Goal: Transaction & Acquisition: Purchase product/service

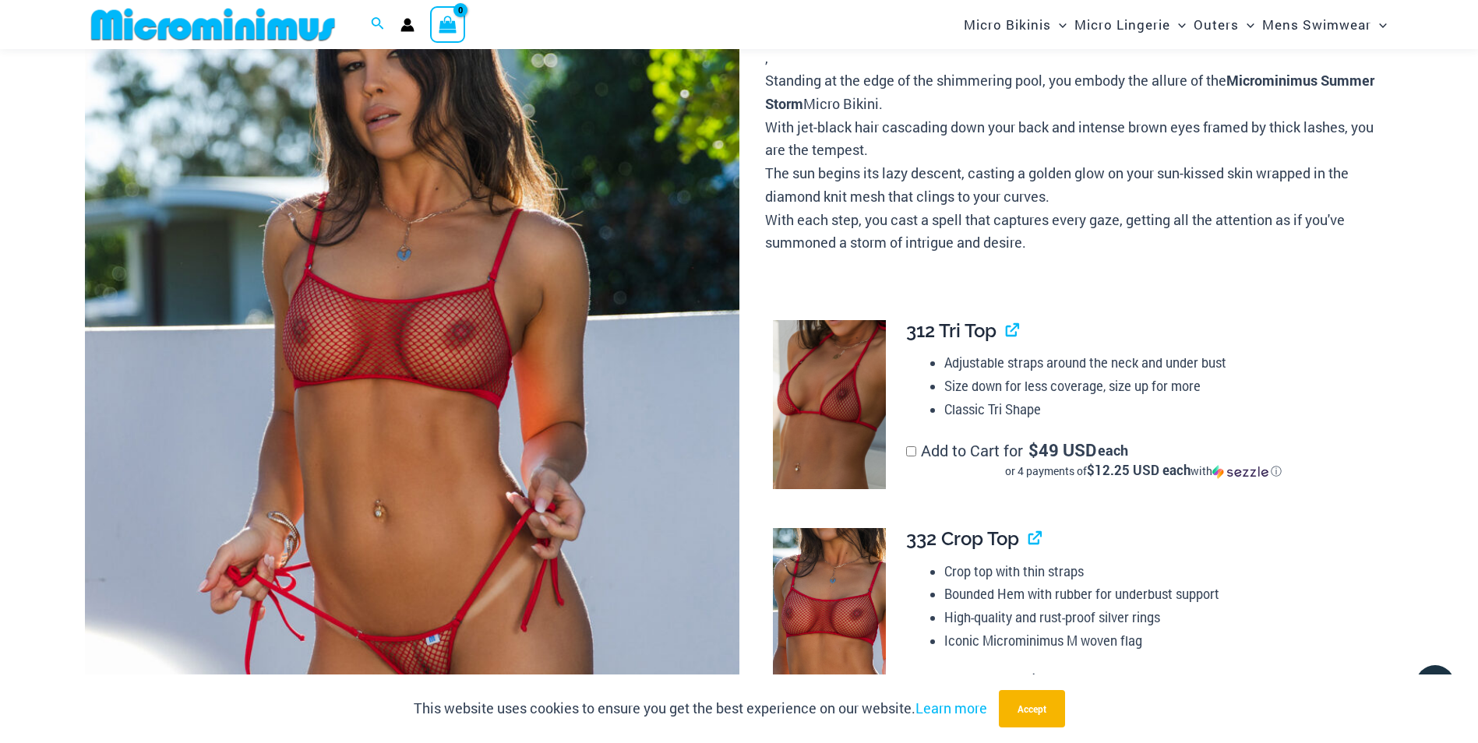
scroll to position [453, 0]
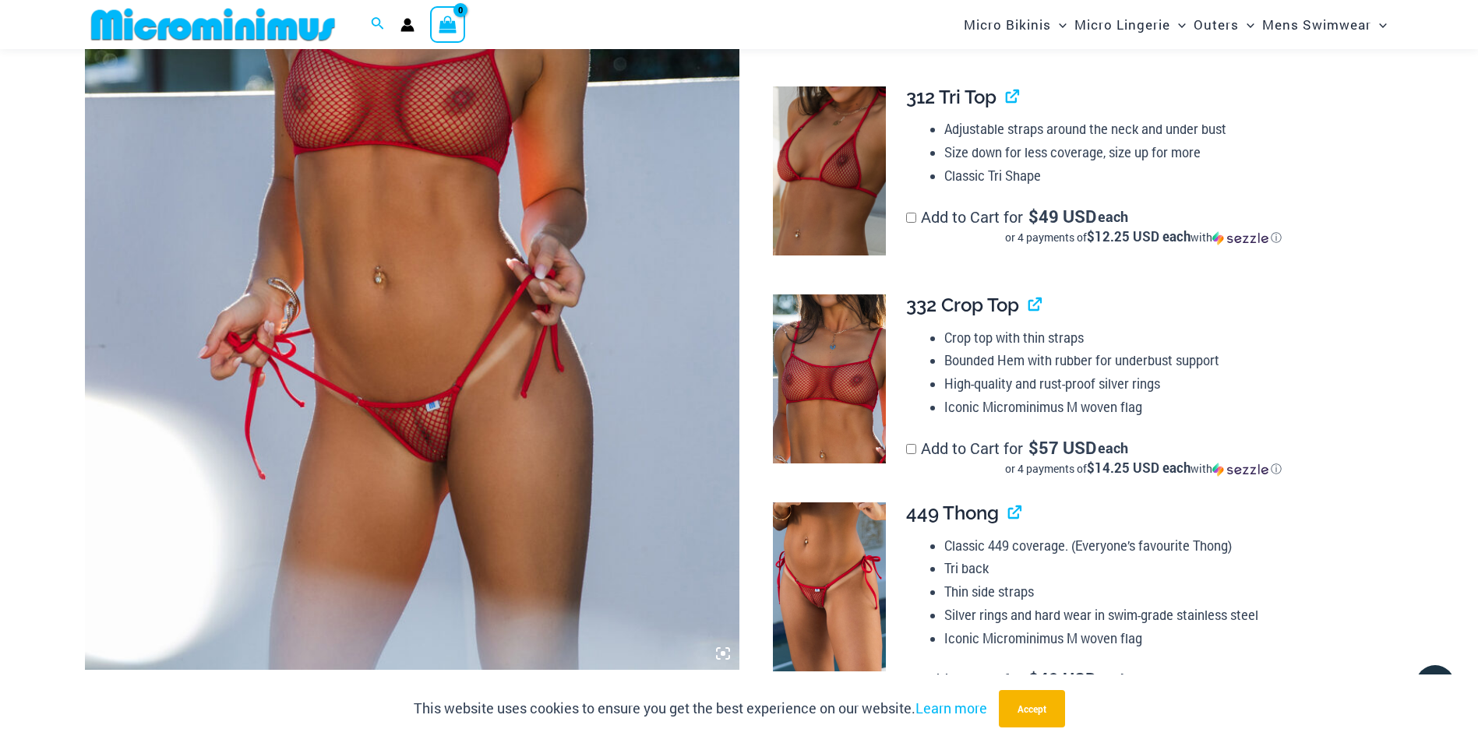
type input "**********"
click at [722, 652] on icon at bounding box center [723, 653] width 5 height 5
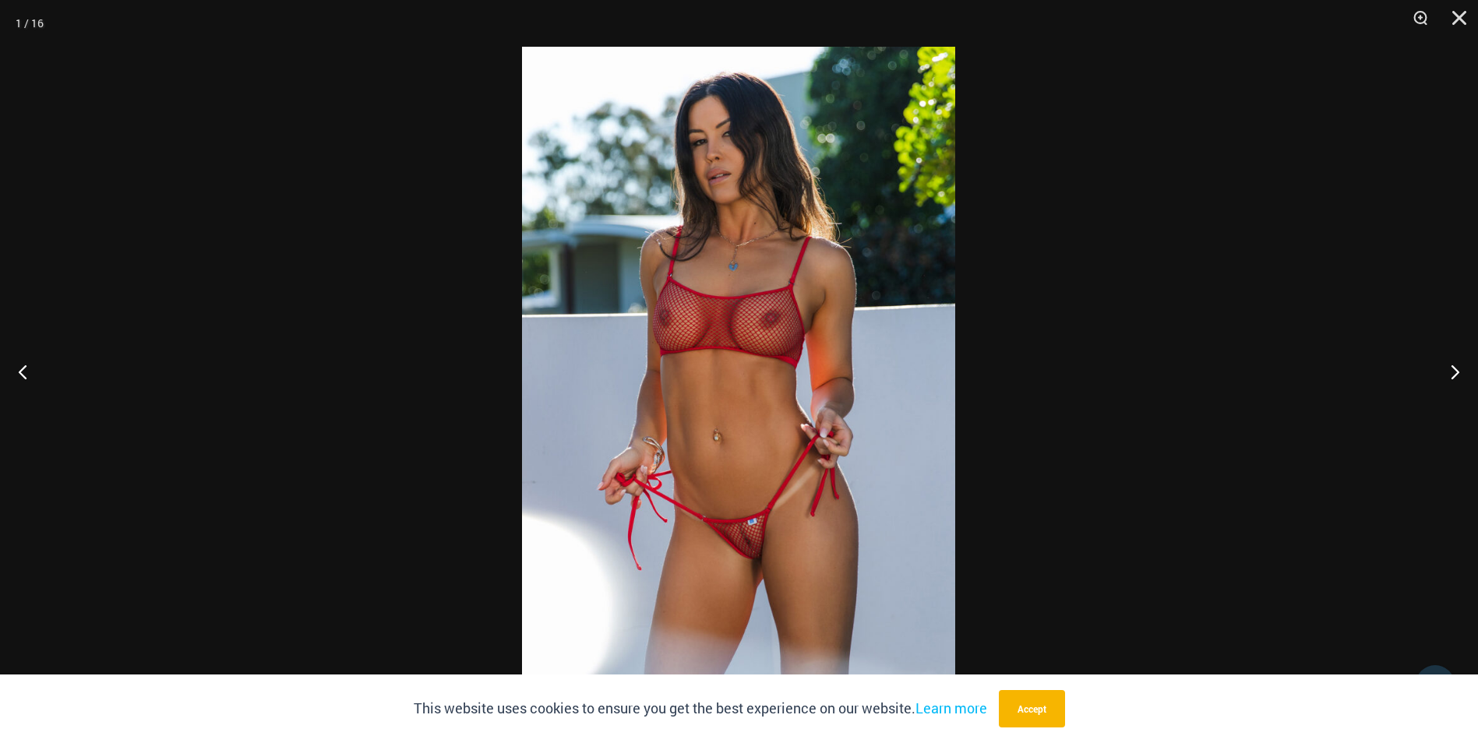
click at [769, 464] on img at bounding box center [738, 372] width 433 height 650
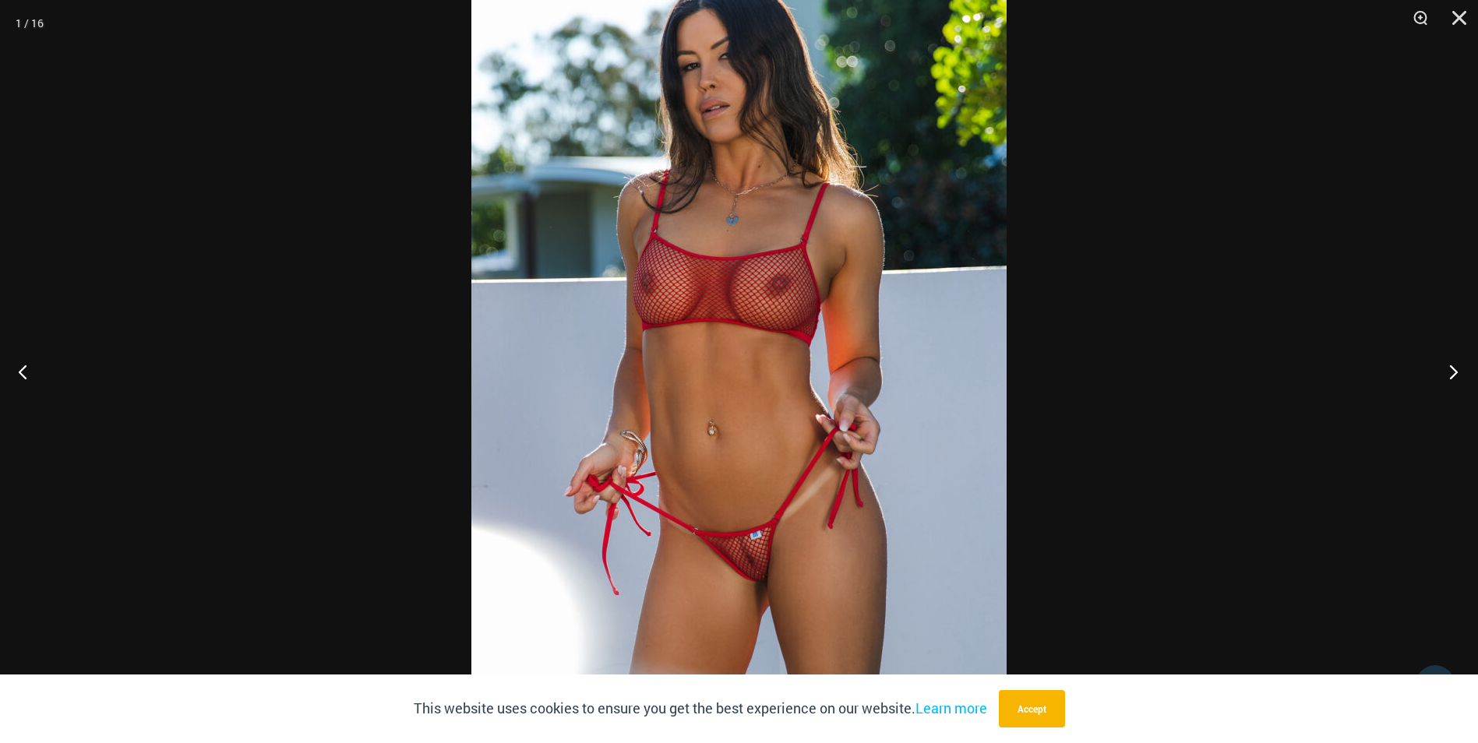
click at [1455, 371] on button "Next" at bounding box center [1448, 372] width 58 height 78
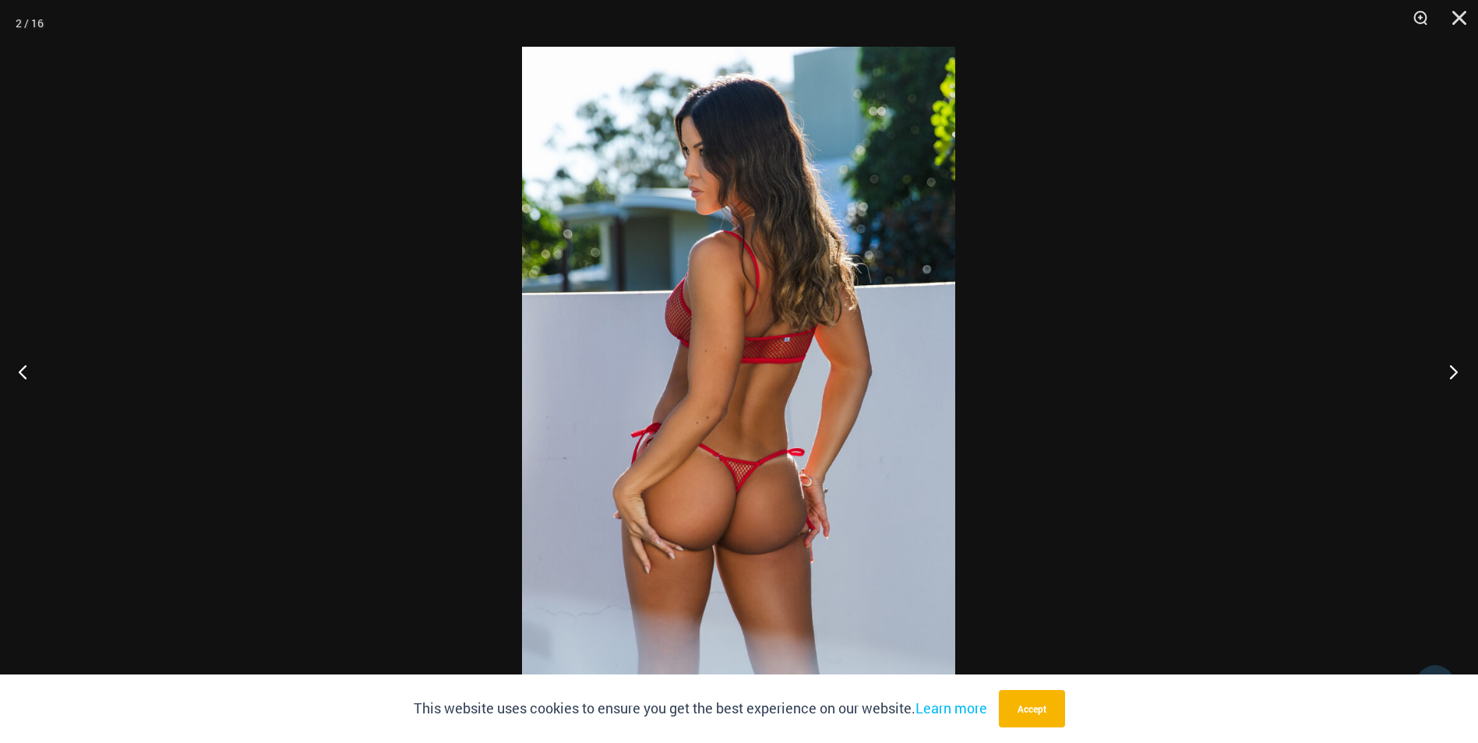
click at [1455, 371] on button "Next" at bounding box center [1448, 372] width 58 height 78
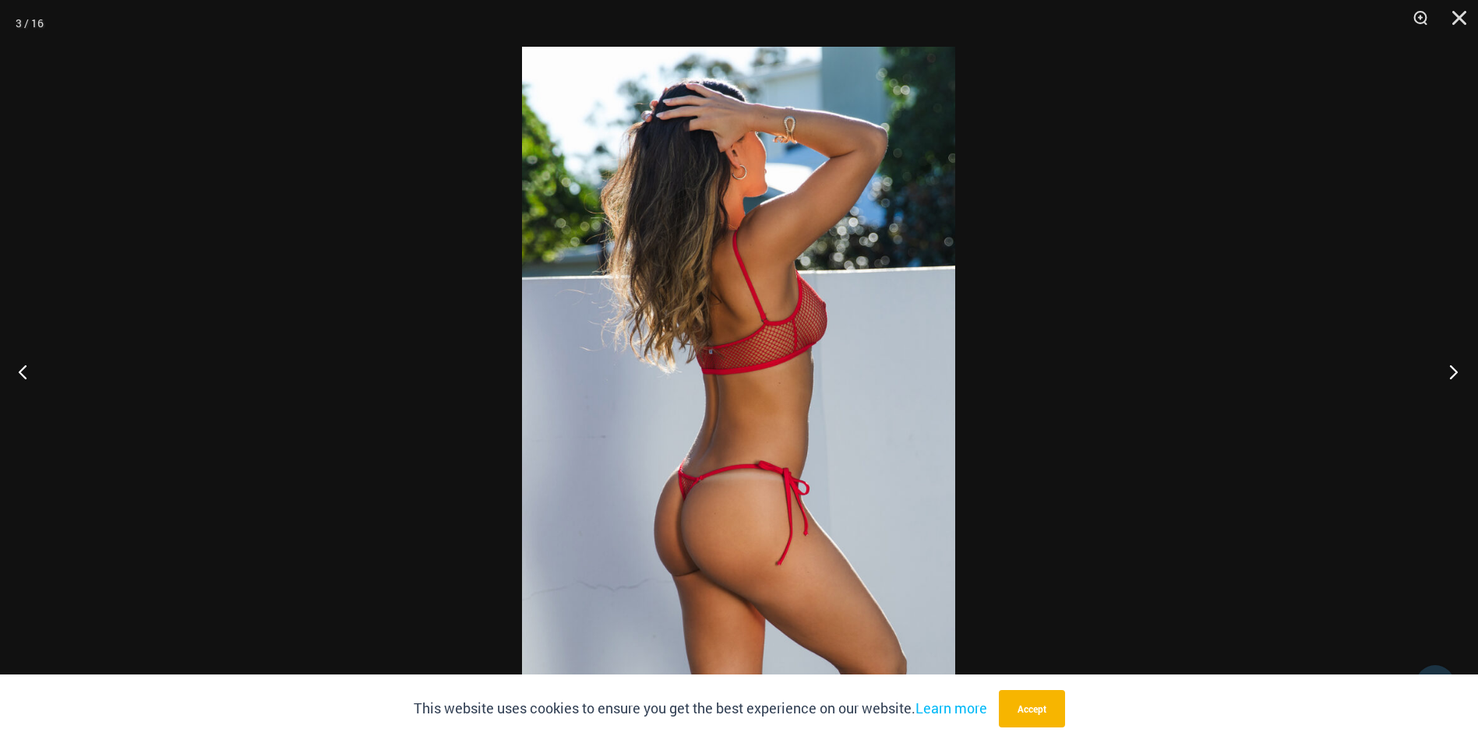
click at [1455, 371] on button "Next" at bounding box center [1448, 372] width 58 height 78
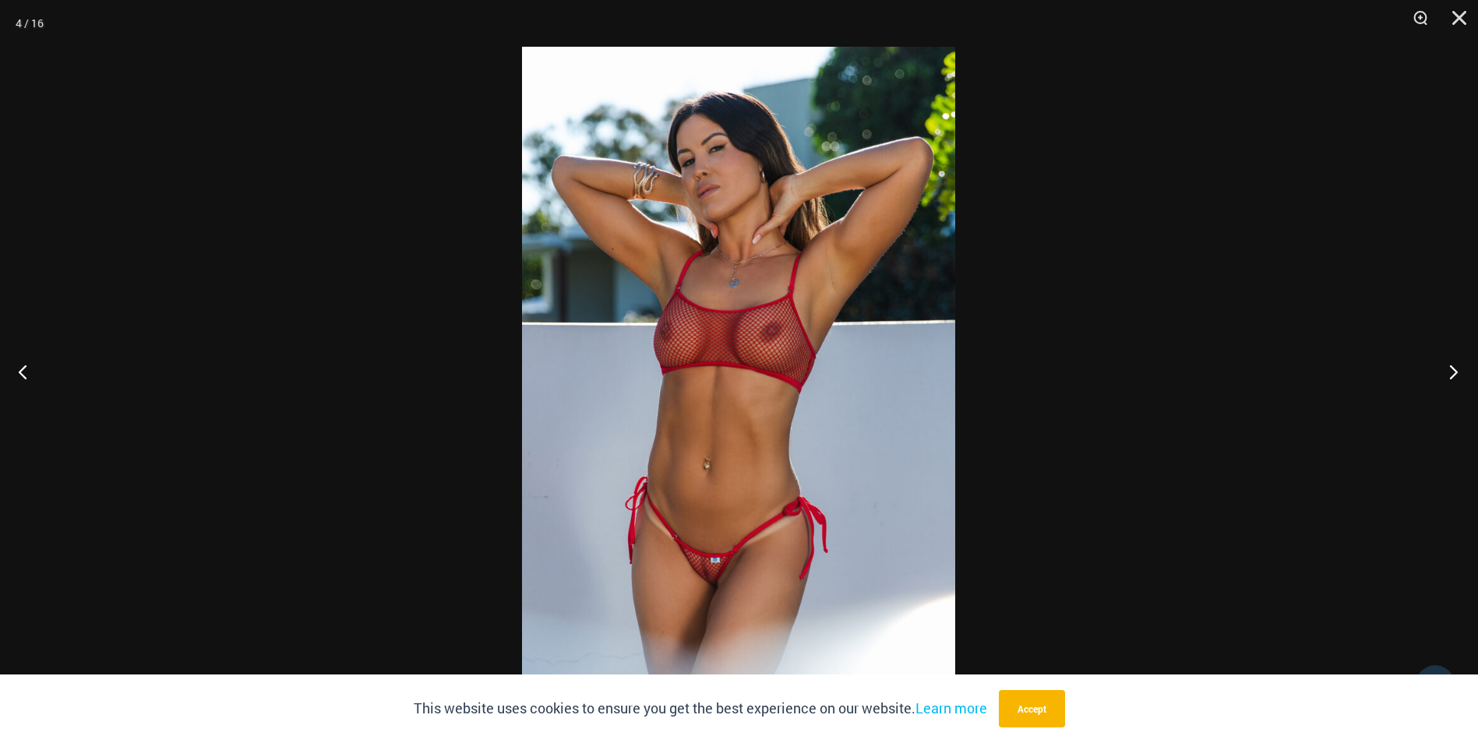
click at [1455, 371] on button "Next" at bounding box center [1448, 372] width 58 height 78
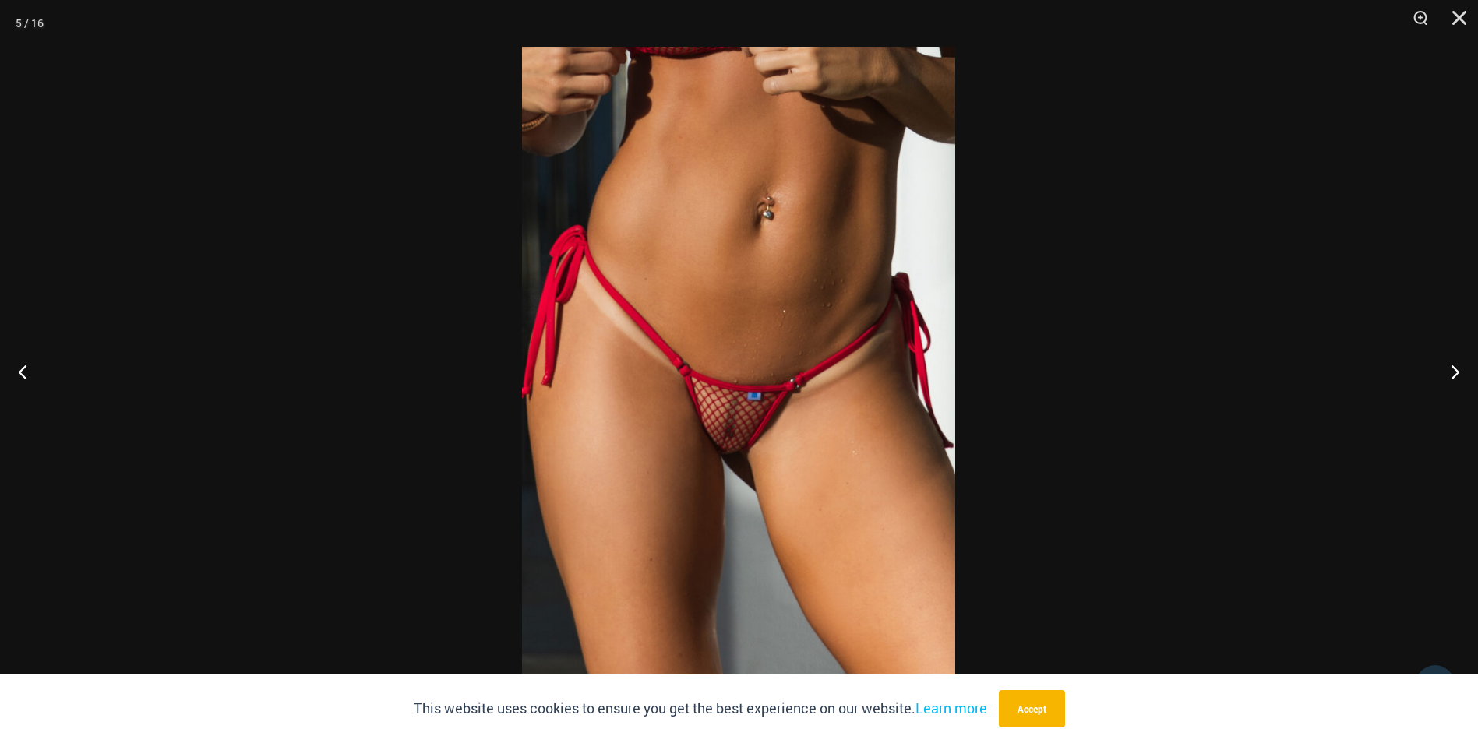
click at [792, 267] on img at bounding box center [738, 372] width 433 height 650
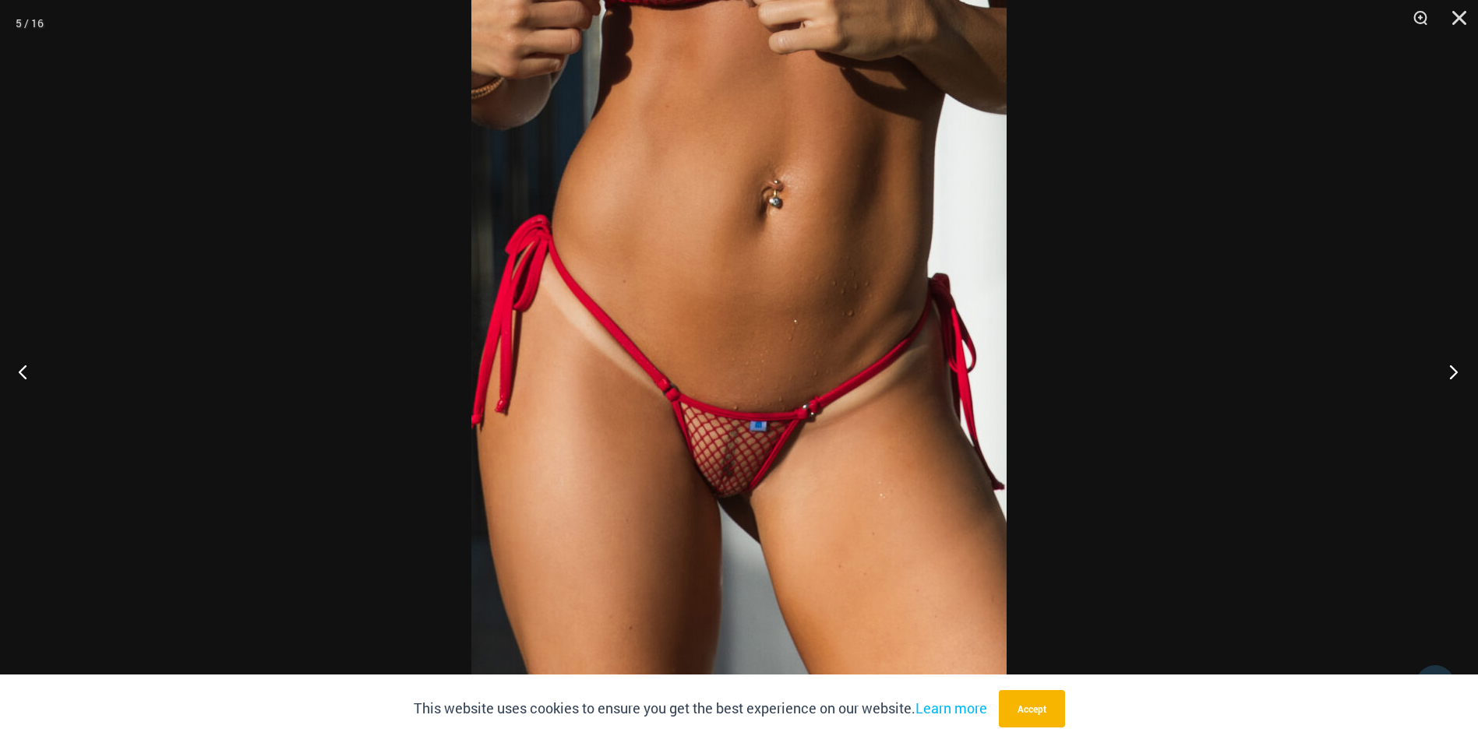
click at [1450, 375] on button "Next" at bounding box center [1448, 372] width 58 height 78
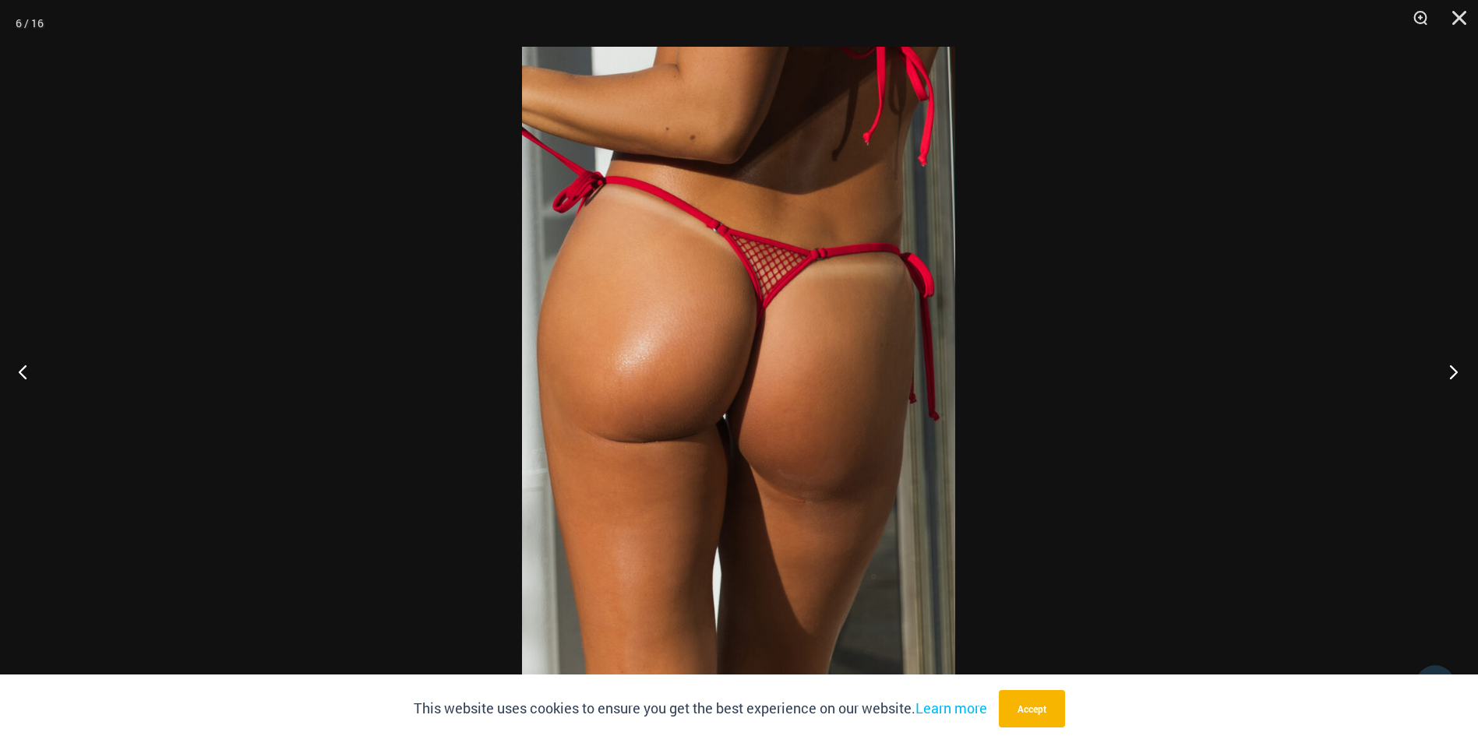
click at [1450, 375] on button "Next" at bounding box center [1448, 372] width 58 height 78
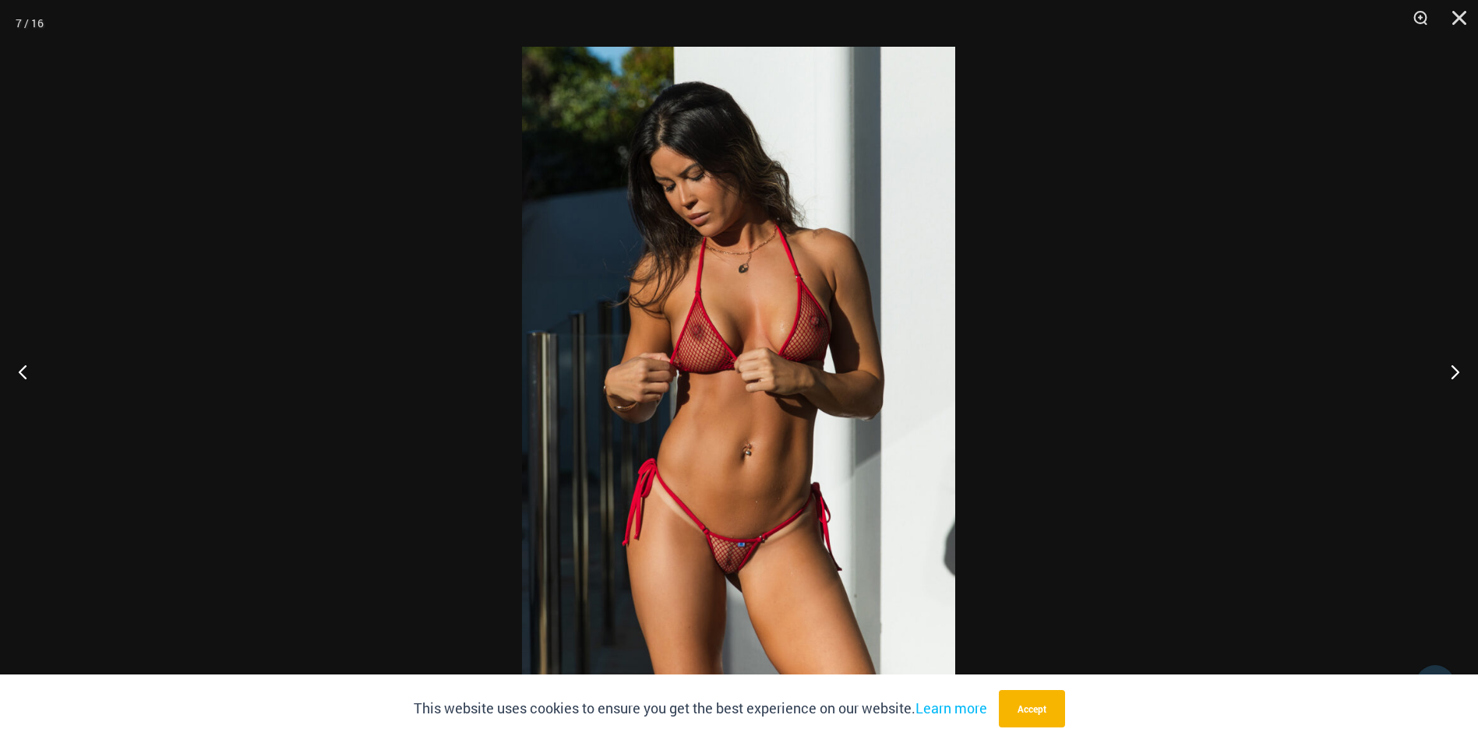
click at [682, 421] on img at bounding box center [738, 372] width 433 height 650
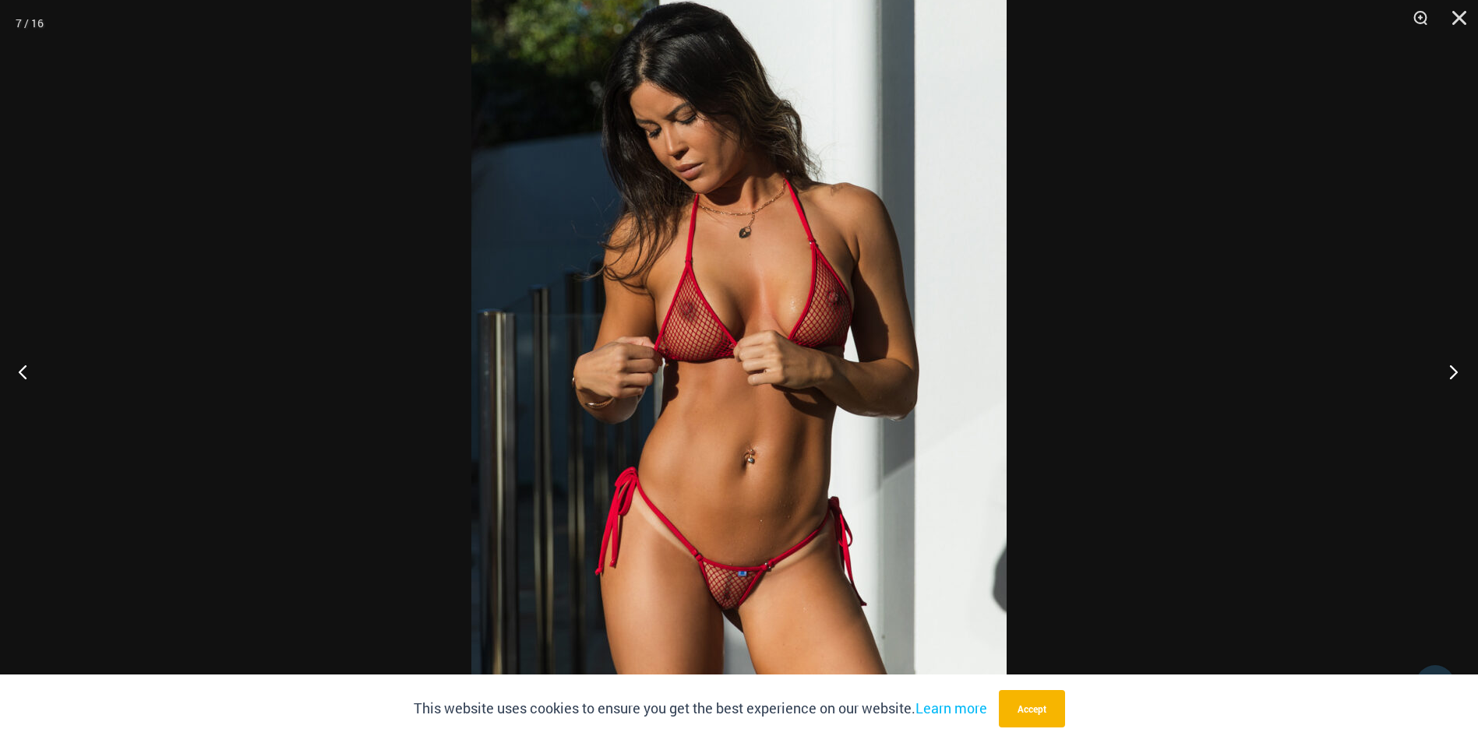
click at [1454, 371] on button "Next" at bounding box center [1448, 372] width 58 height 78
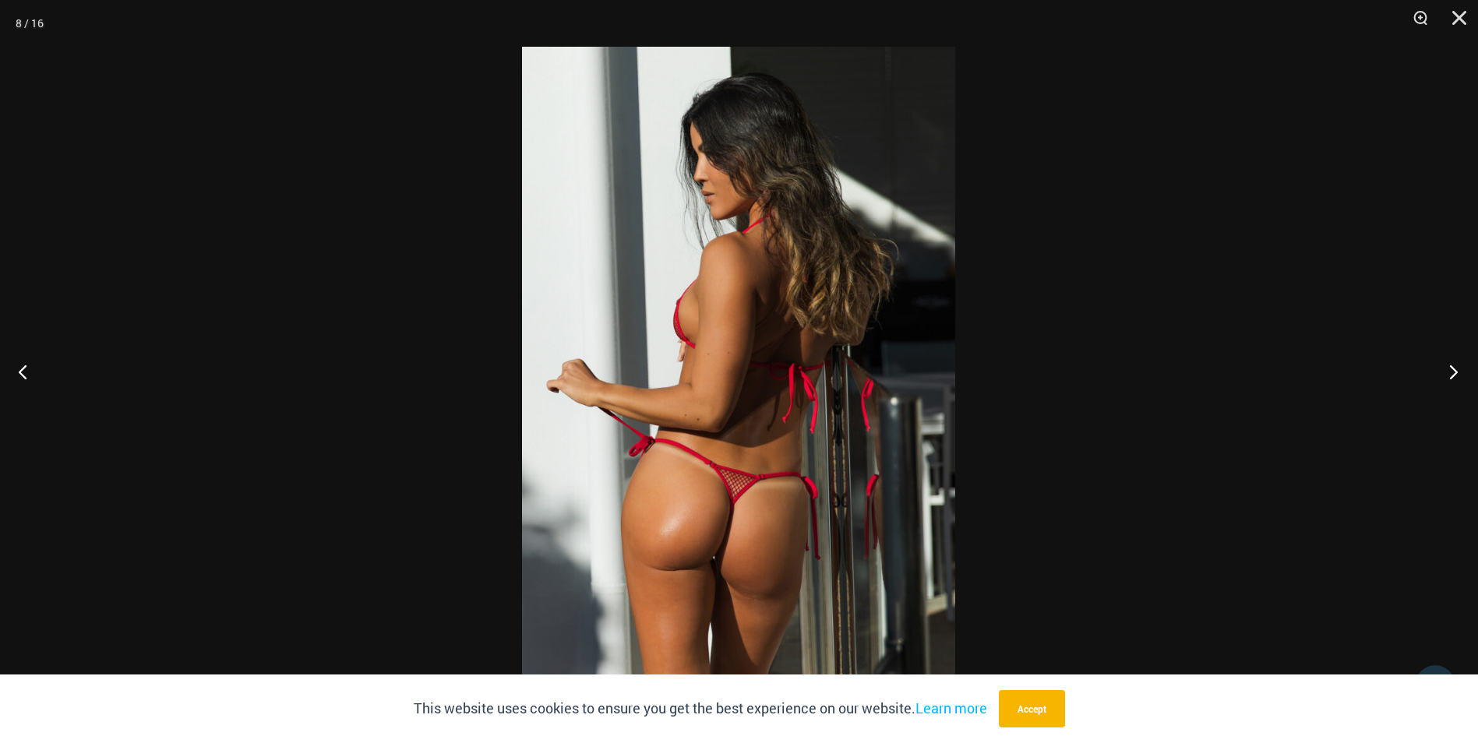
click at [1454, 371] on button "Next" at bounding box center [1448, 372] width 58 height 78
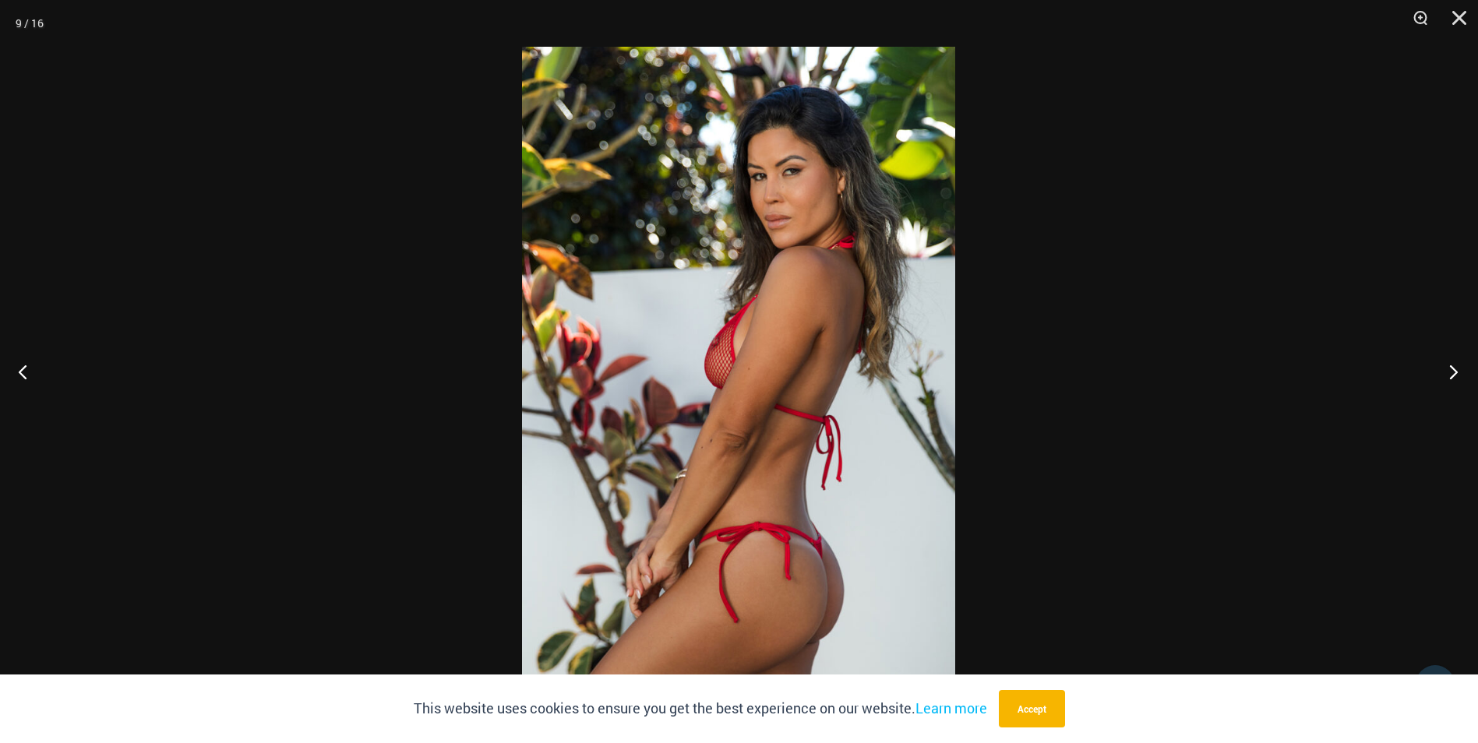
click at [1454, 371] on button "Next" at bounding box center [1448, 372] width 58 height 78
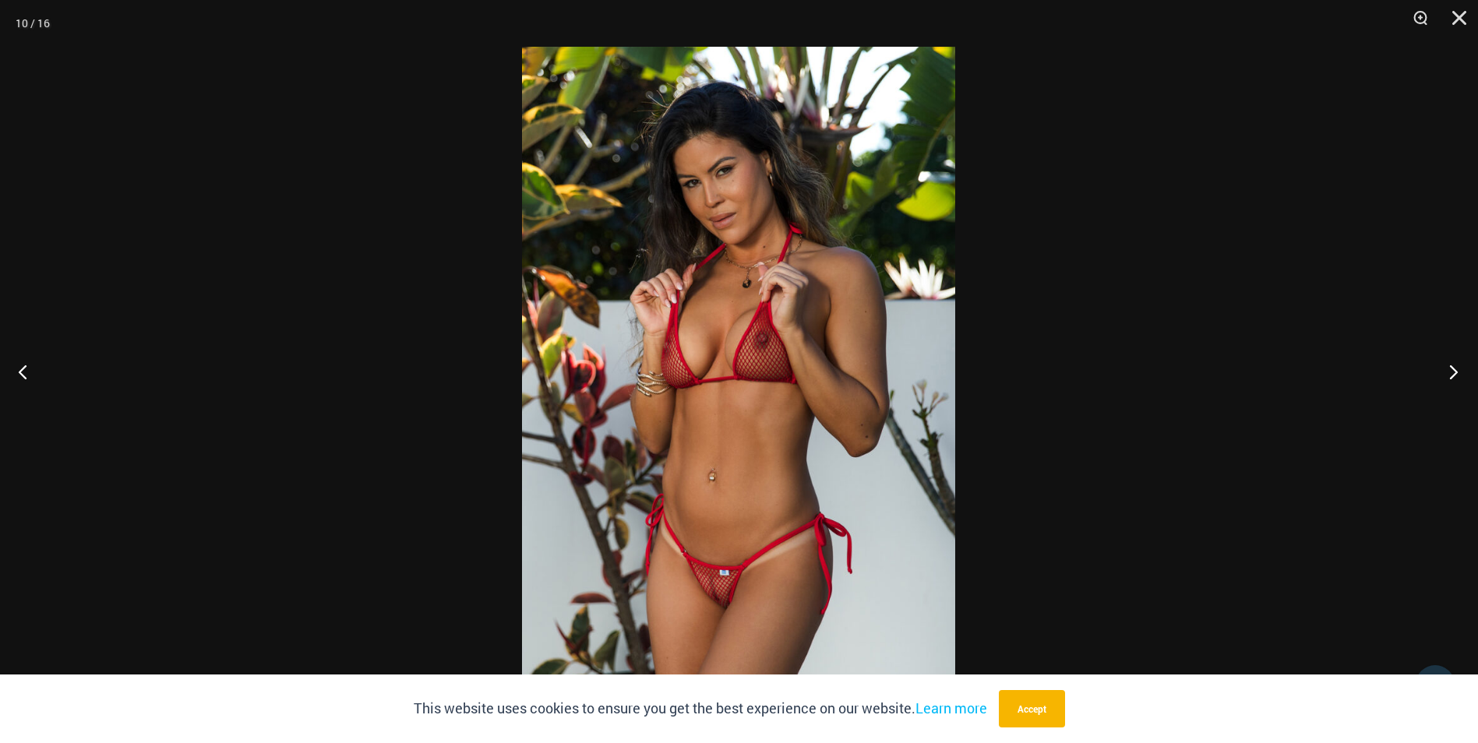
click at [1454, 371] on button "Next" at bounding box center [1448, 372] width 58 height 78
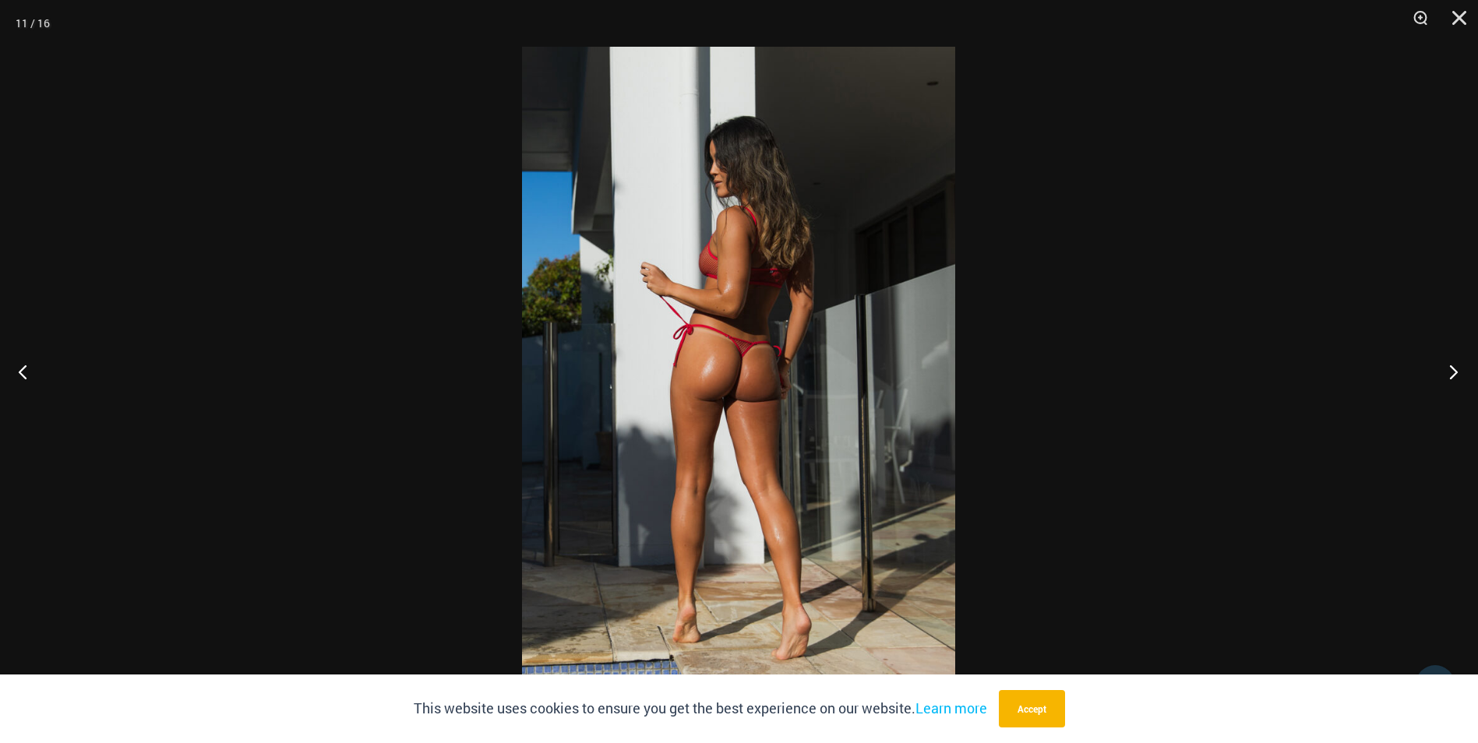
click at [1454, 371] on button "Next" at bounding box center [1448, 372] width 58 height 78
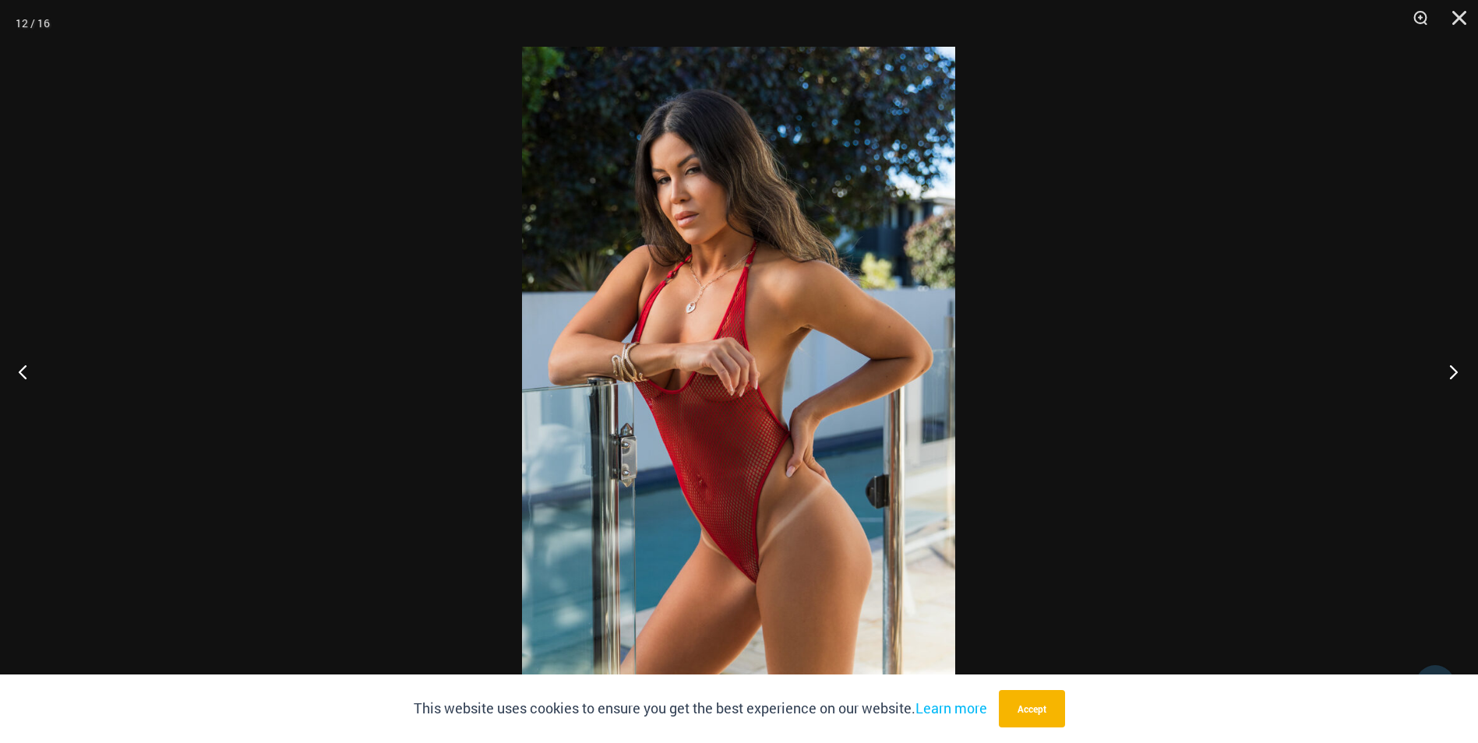
click at [1454, 371] on button "Next" at bounding box center [1448, 372] width 58 height 78
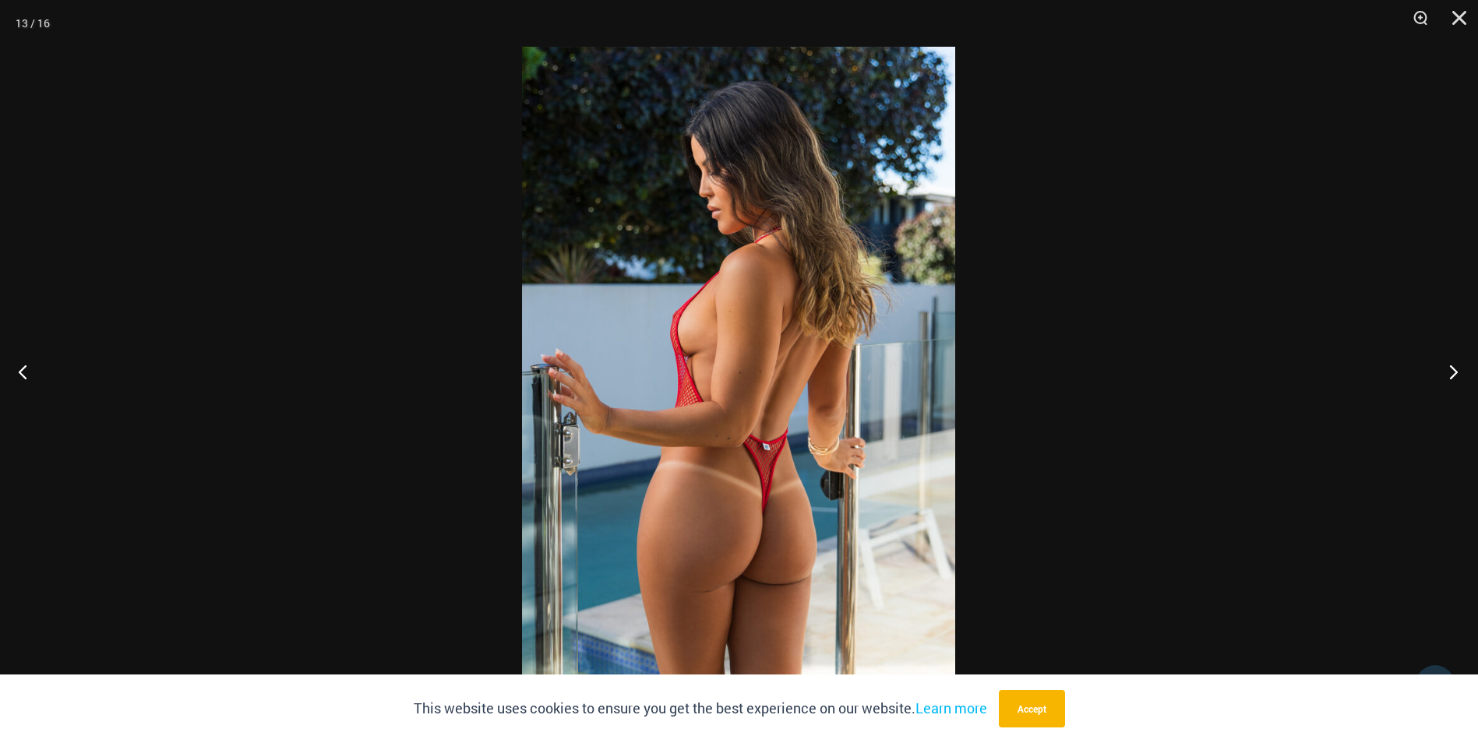
click at [1454, 371] on button "Next" at bounding box center [1448, 372] width 58 height 78
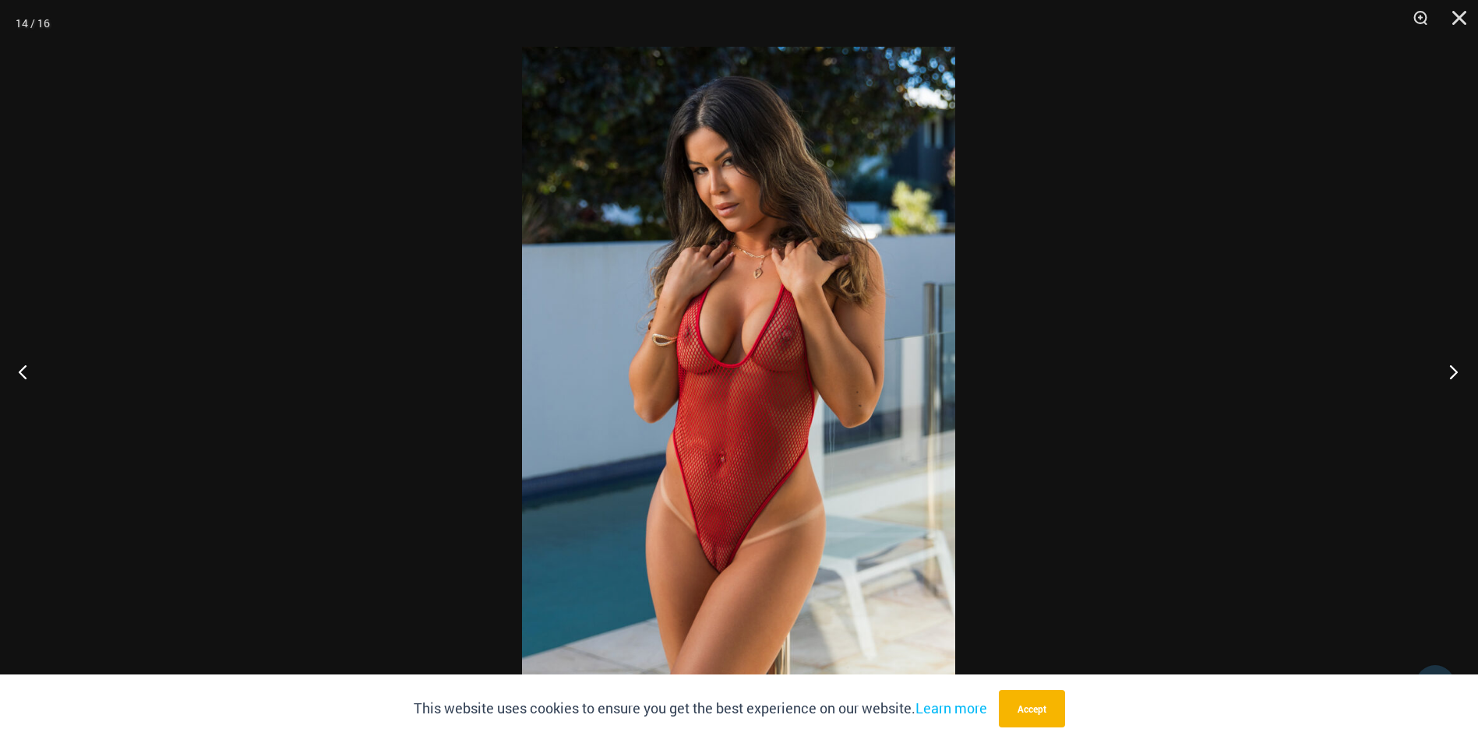
click at [1454, 371] on button "Next" at bounding box center [1448, 372] width 58 height 78
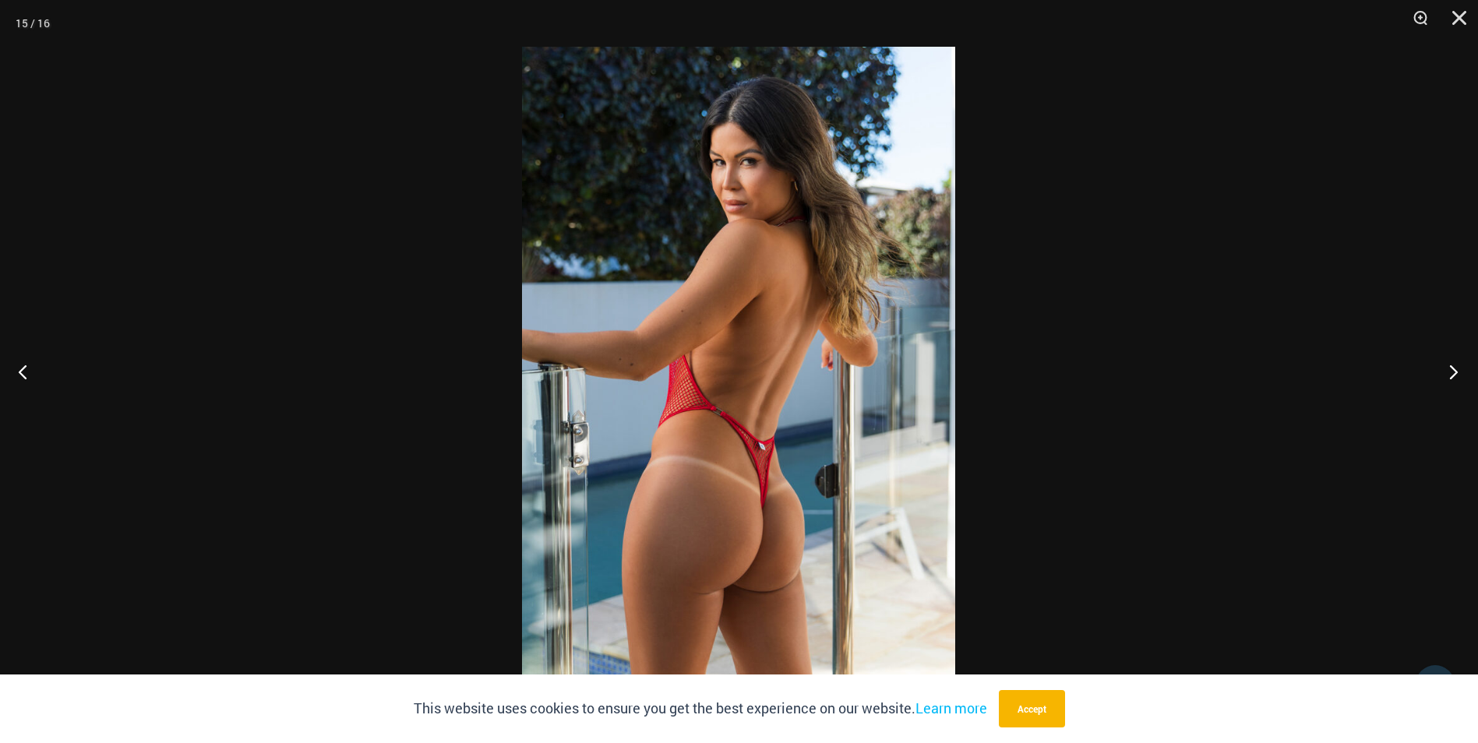
click at [1454, 371] on button "Next" at bounding box center [1448, 372] width 58 height 78
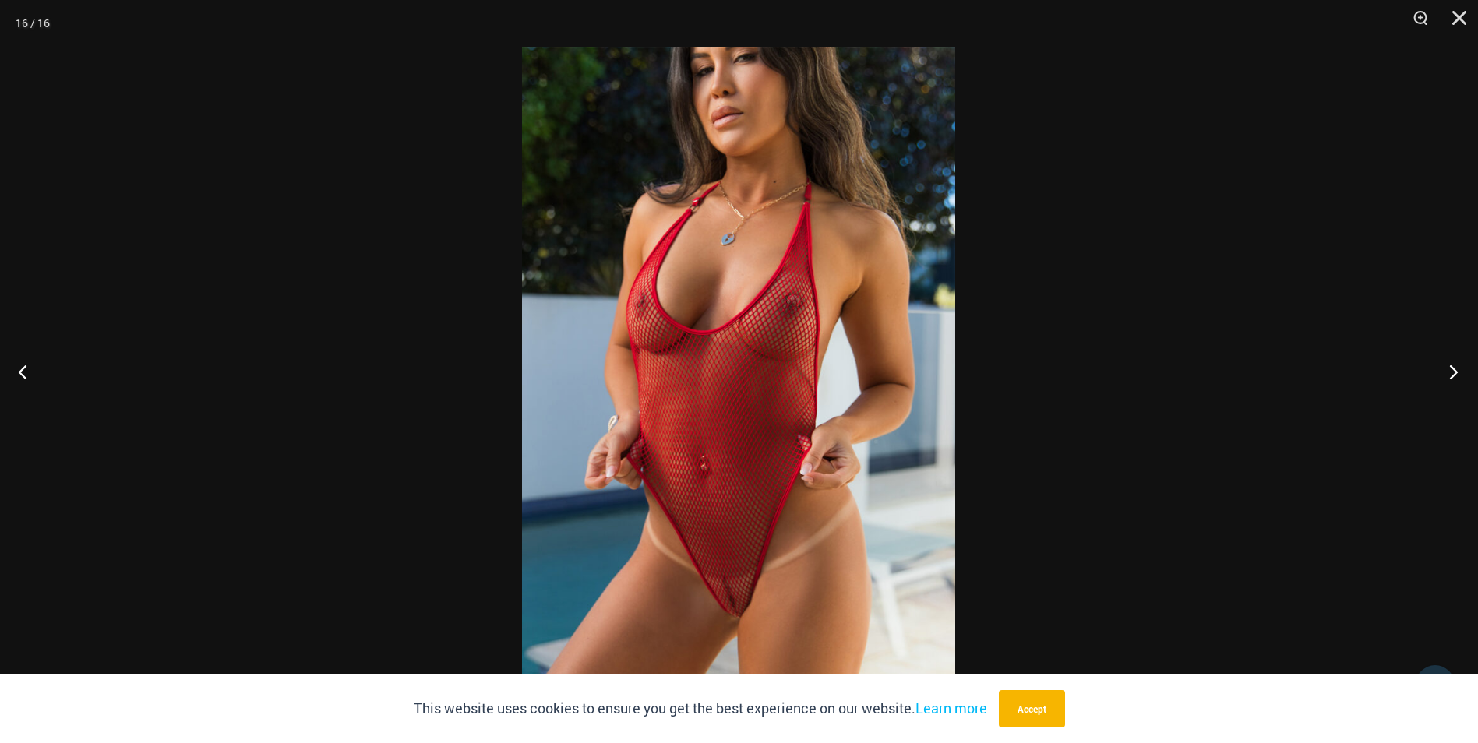
click at [1454, 371] on button "Next" at bounding box center [1448, 372] width 58 height 78
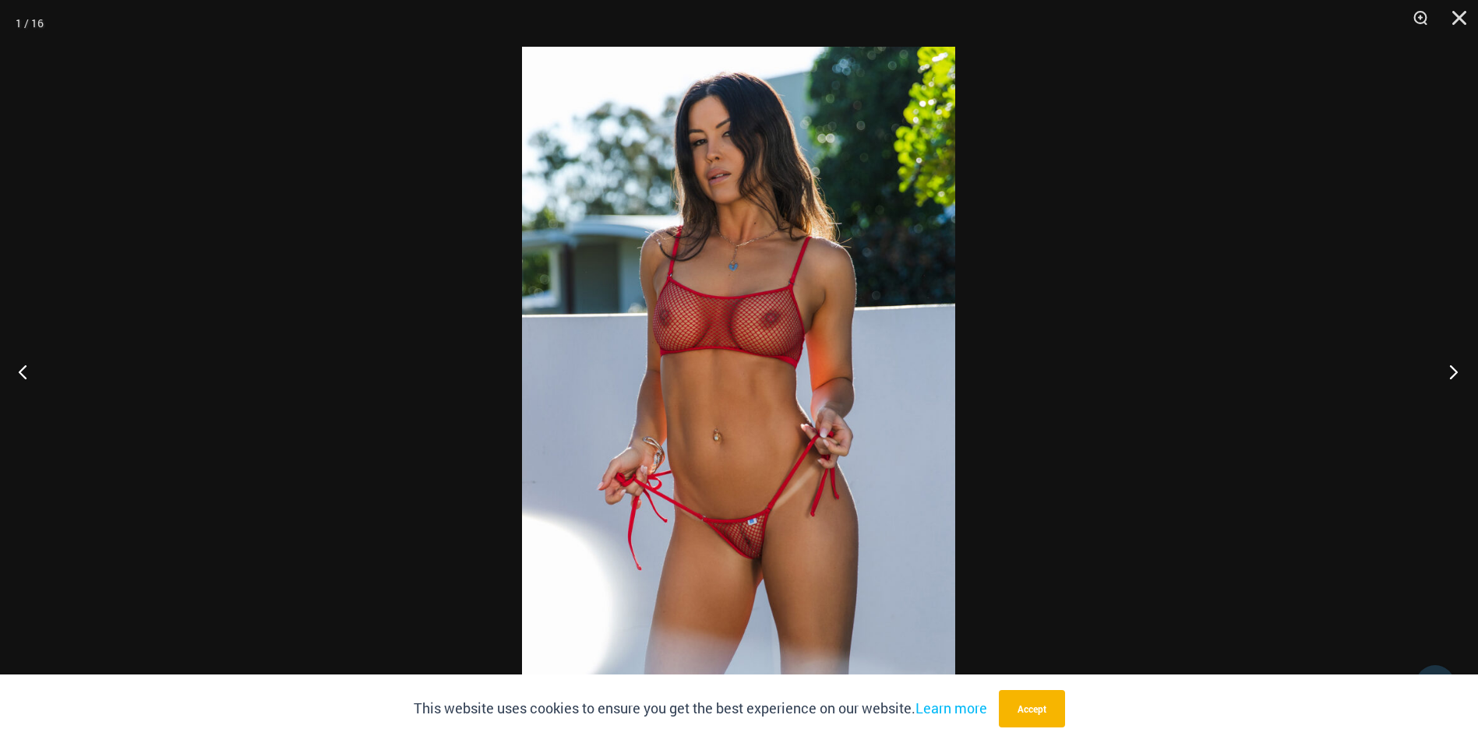
click at [1454, 371] on button "Next" at bounding box center [1448, 372] width 58 height 78
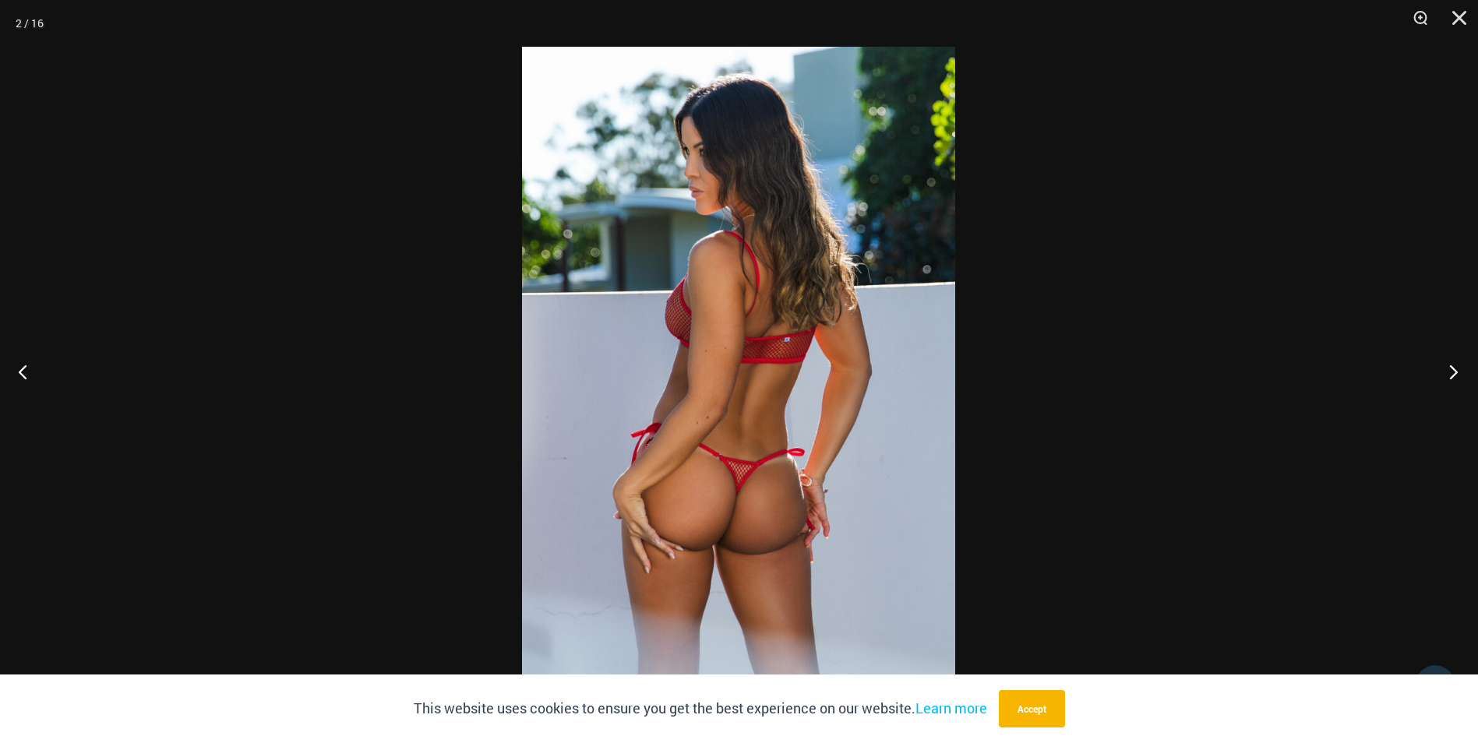
click at [1454, 371] on button "Next" at bounding box center [1448, 372] width 58 height 78
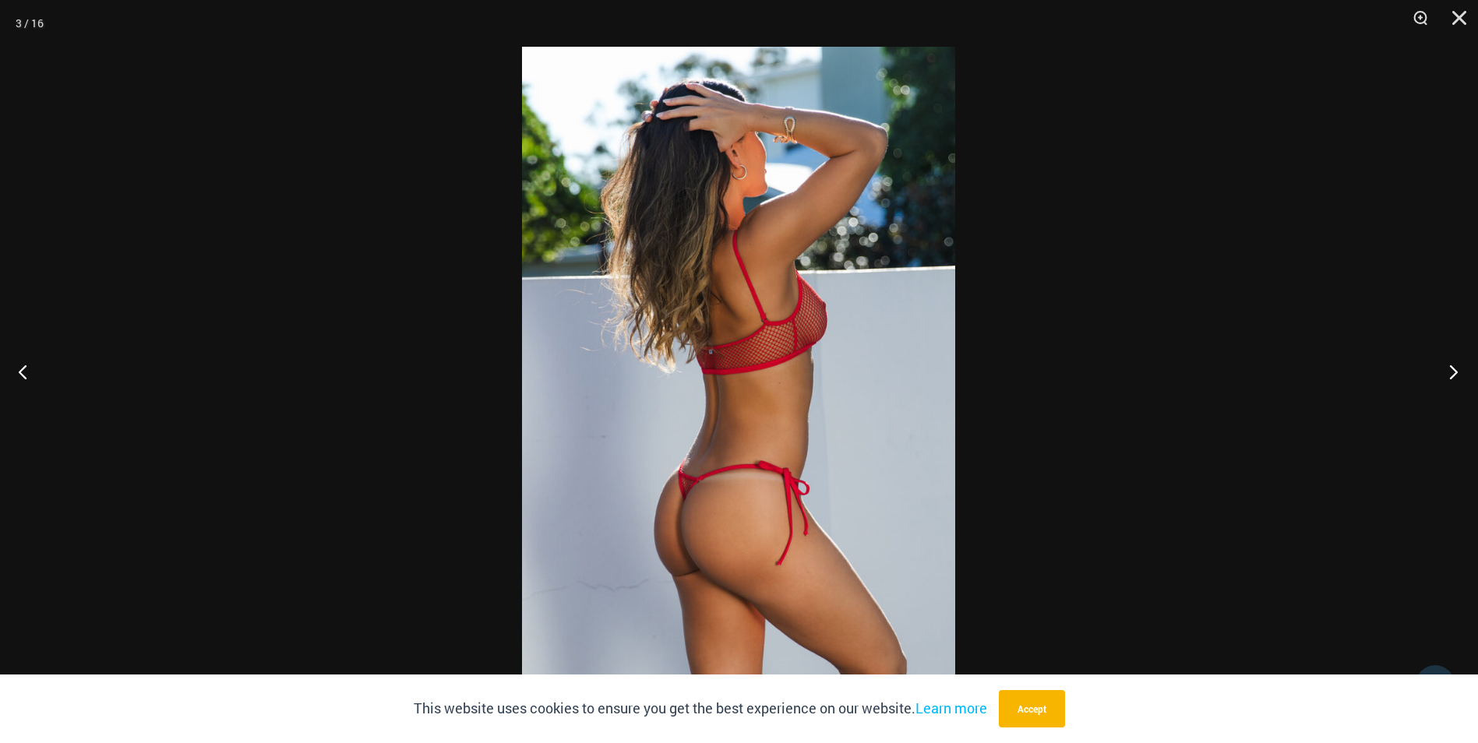
click at [1454, 371] on button "Next" at bounding box center [1448, 372] width 58 height 78
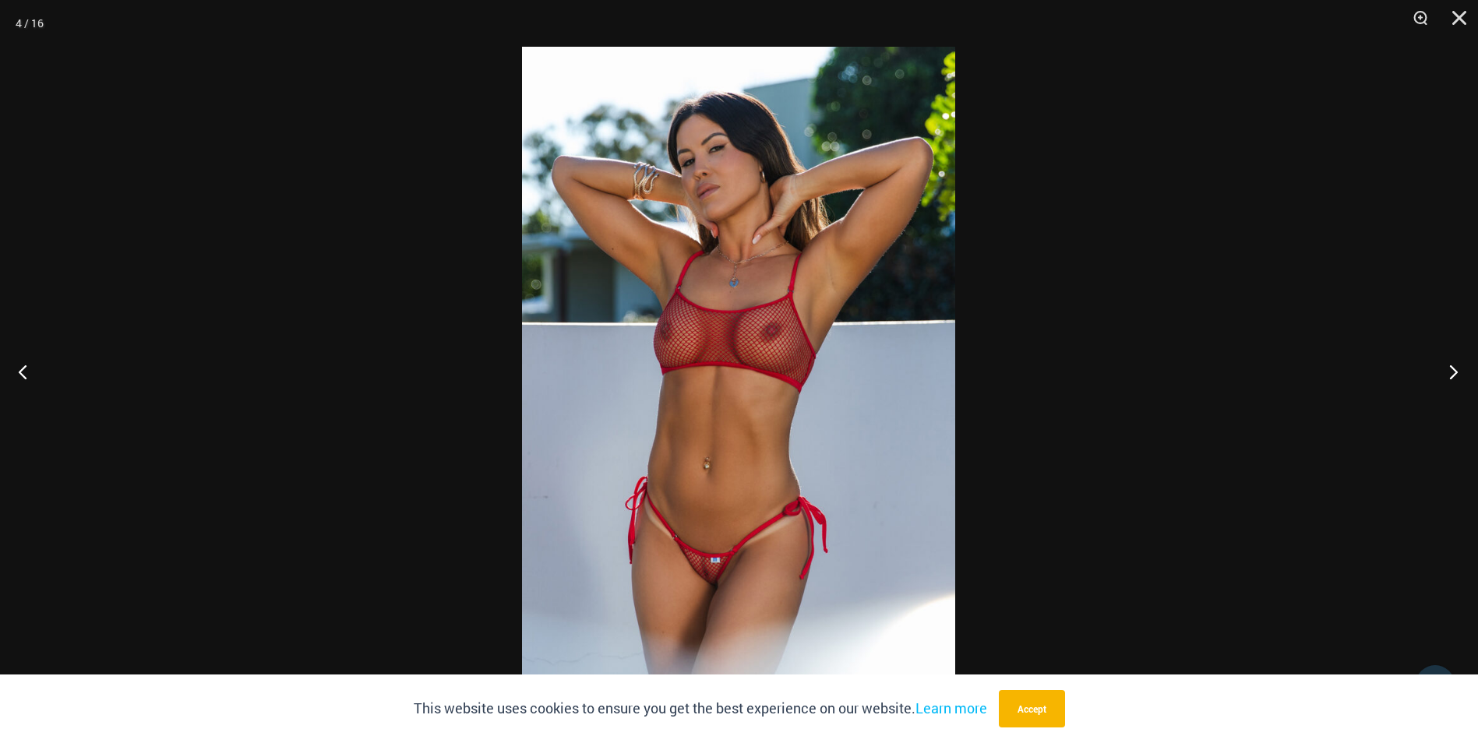
click at [1454, 371] on button "Next" at bounding box center [1448, 372] width 58 height 78
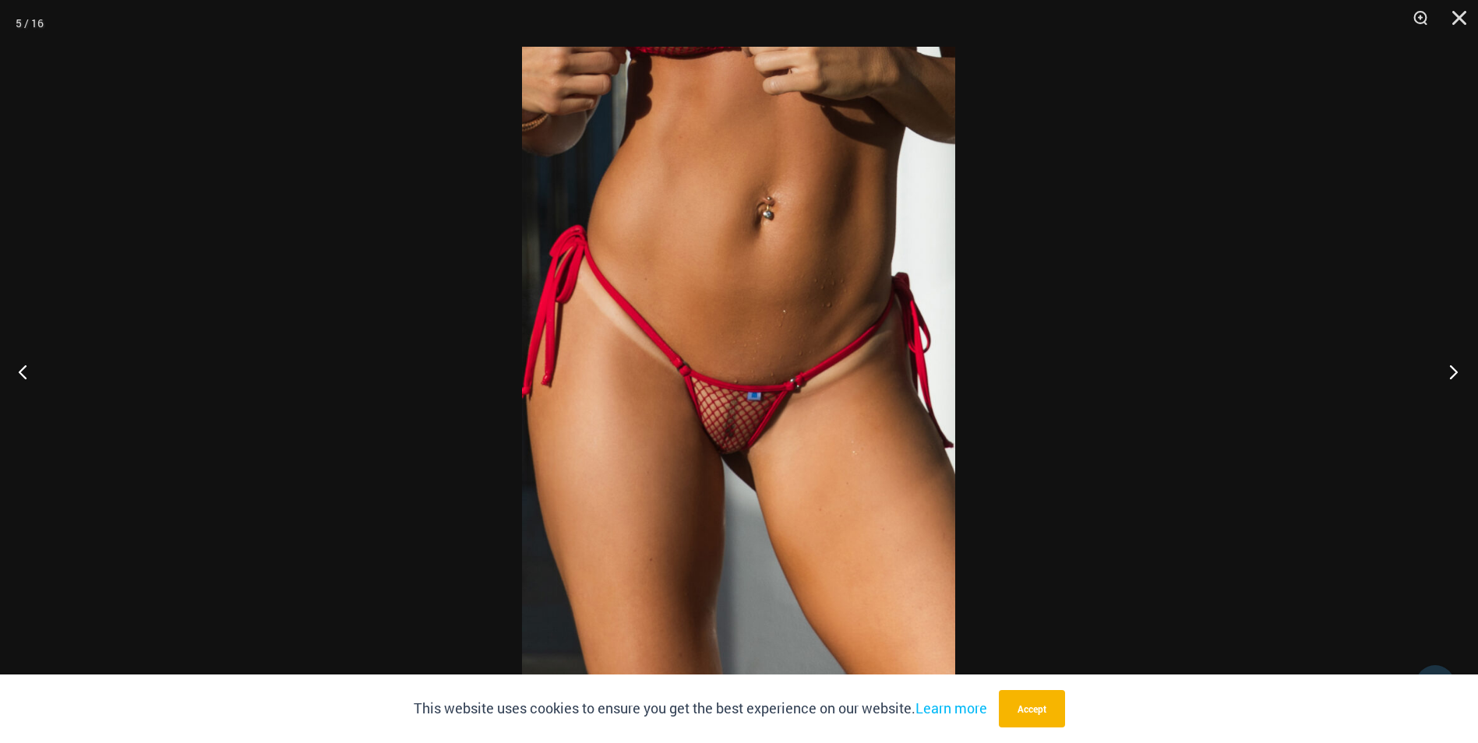
click at [1454, 371] on button "Next" at bounding box center [1448, 372] width 58 height 78
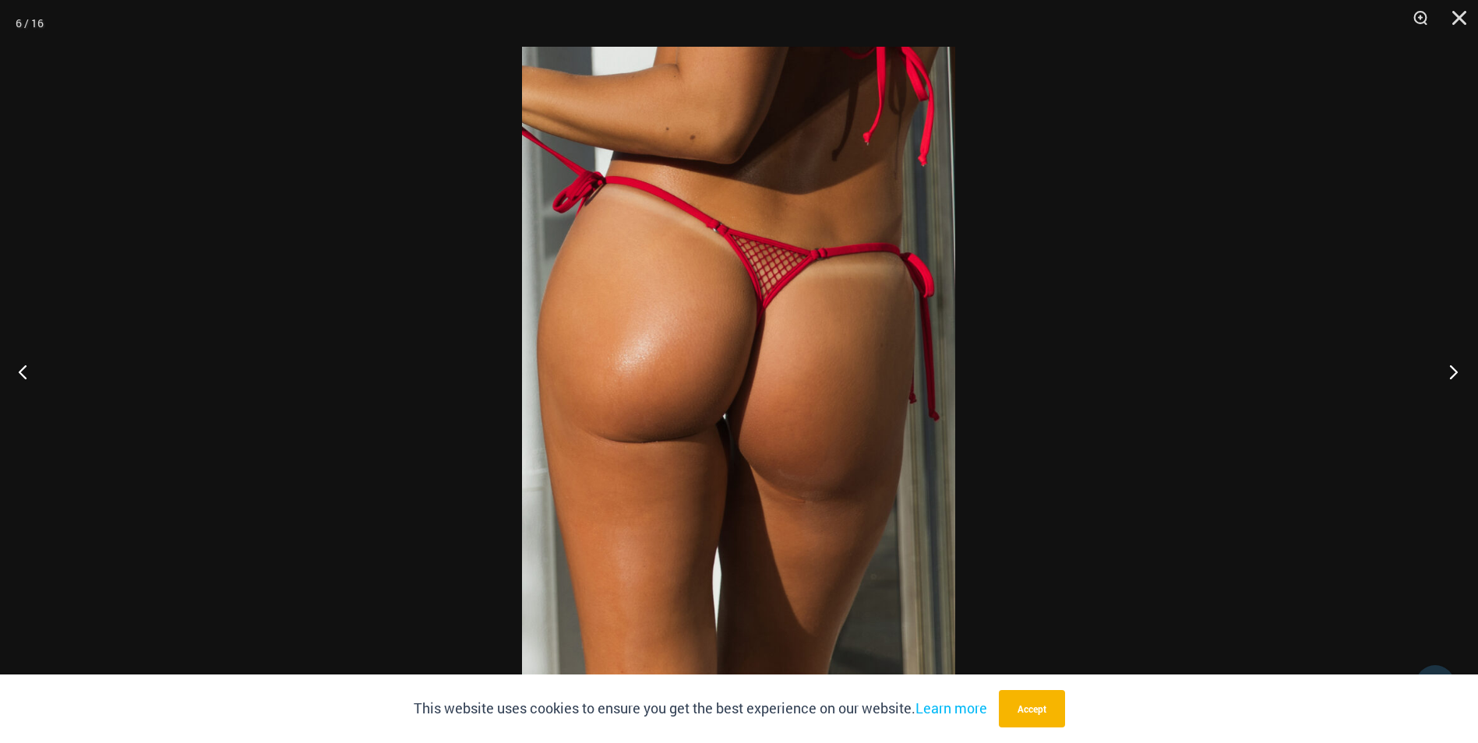
click at [1454, 371] on button "Next" at bounding box center [1448, 372] width 58 height 78
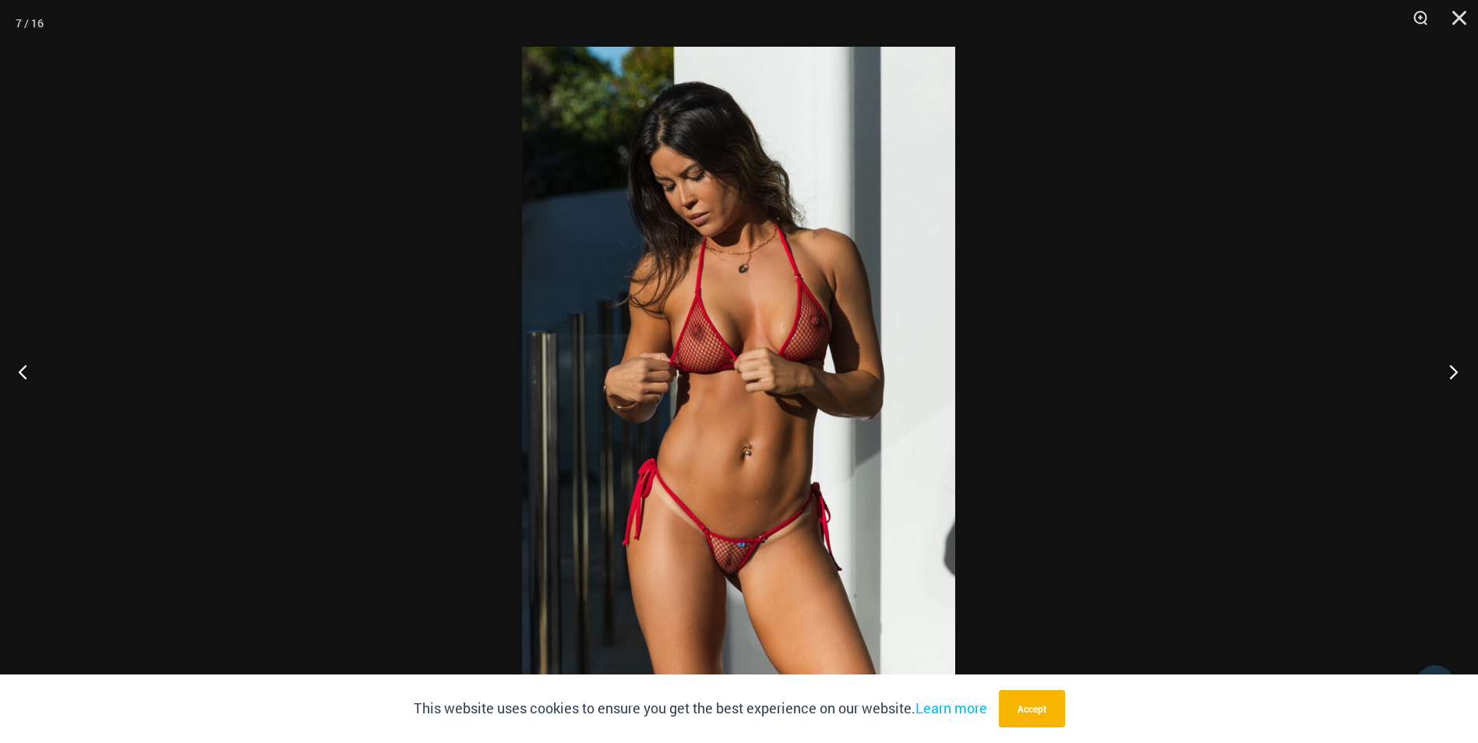
click at [1454, 371] on button "Next" at bounding box center [1448, 372] width 58 height 78
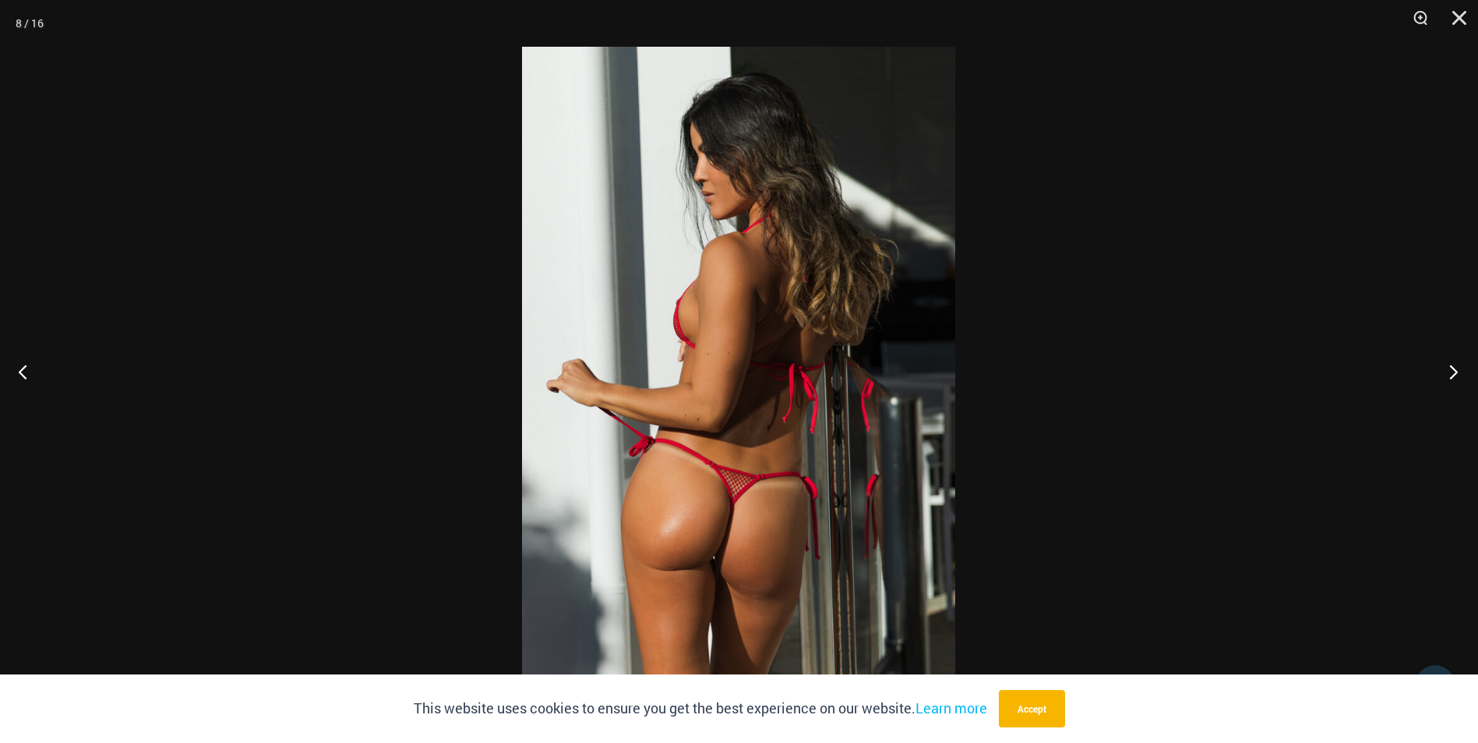
click at [1454, 371] on button "Next" at bounding box center [1448, 372] width 58 height 78
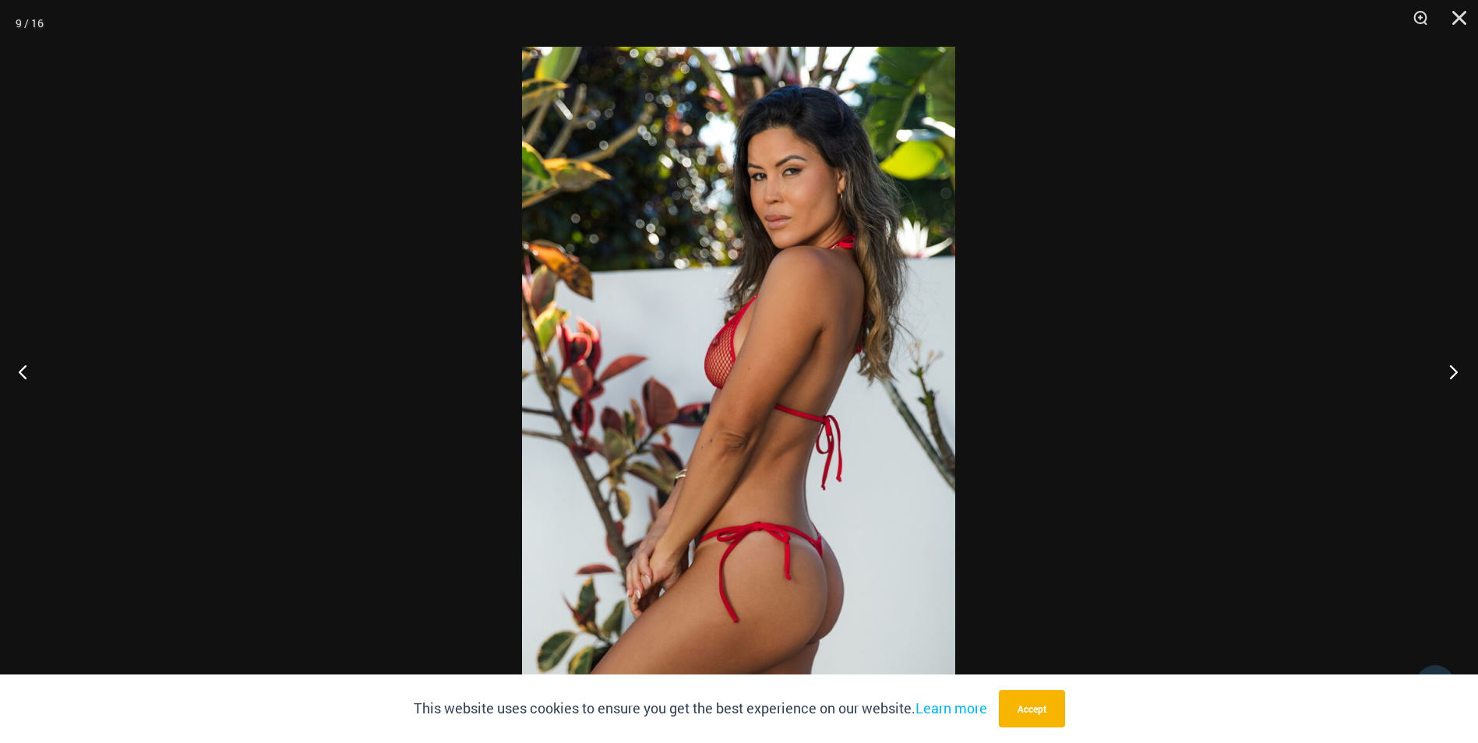
click at [1454, 371] on button "Next" at bounding box center [1448, 372] width 58 height 78
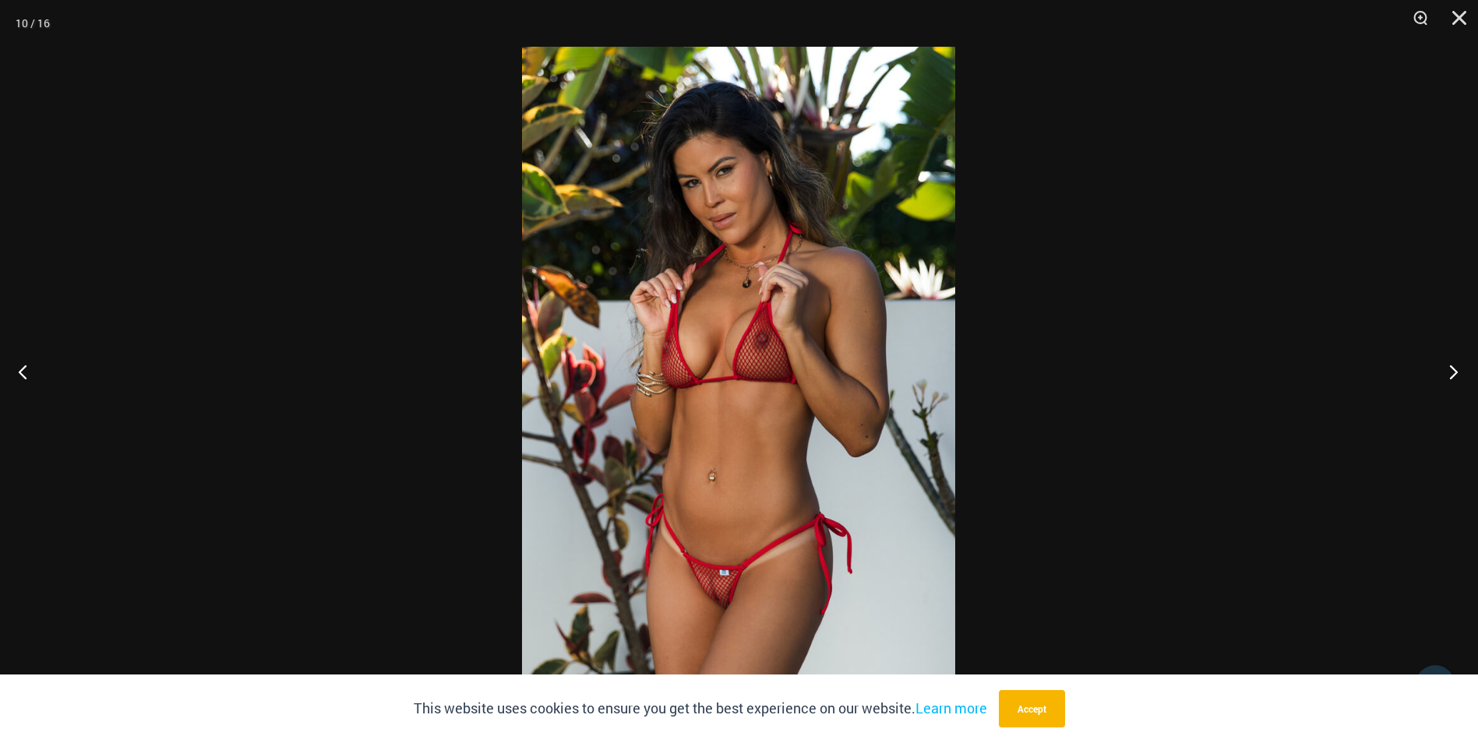
click at [1454, 371] on button "Next" at bounding box center [1448, 372] width 58 height 78
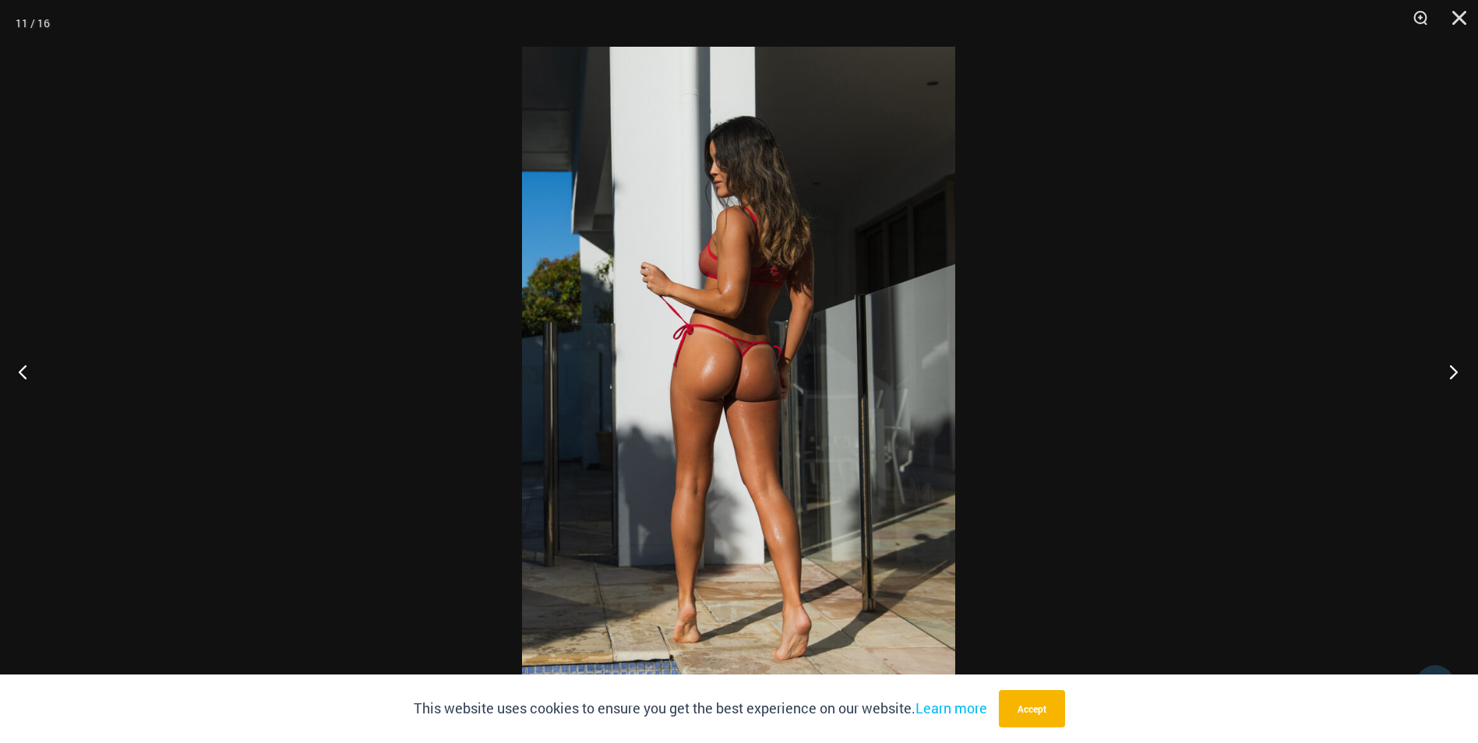
click at [1454, 371] on button "Next" at bounding box center [1448, 372] width 58 height 78
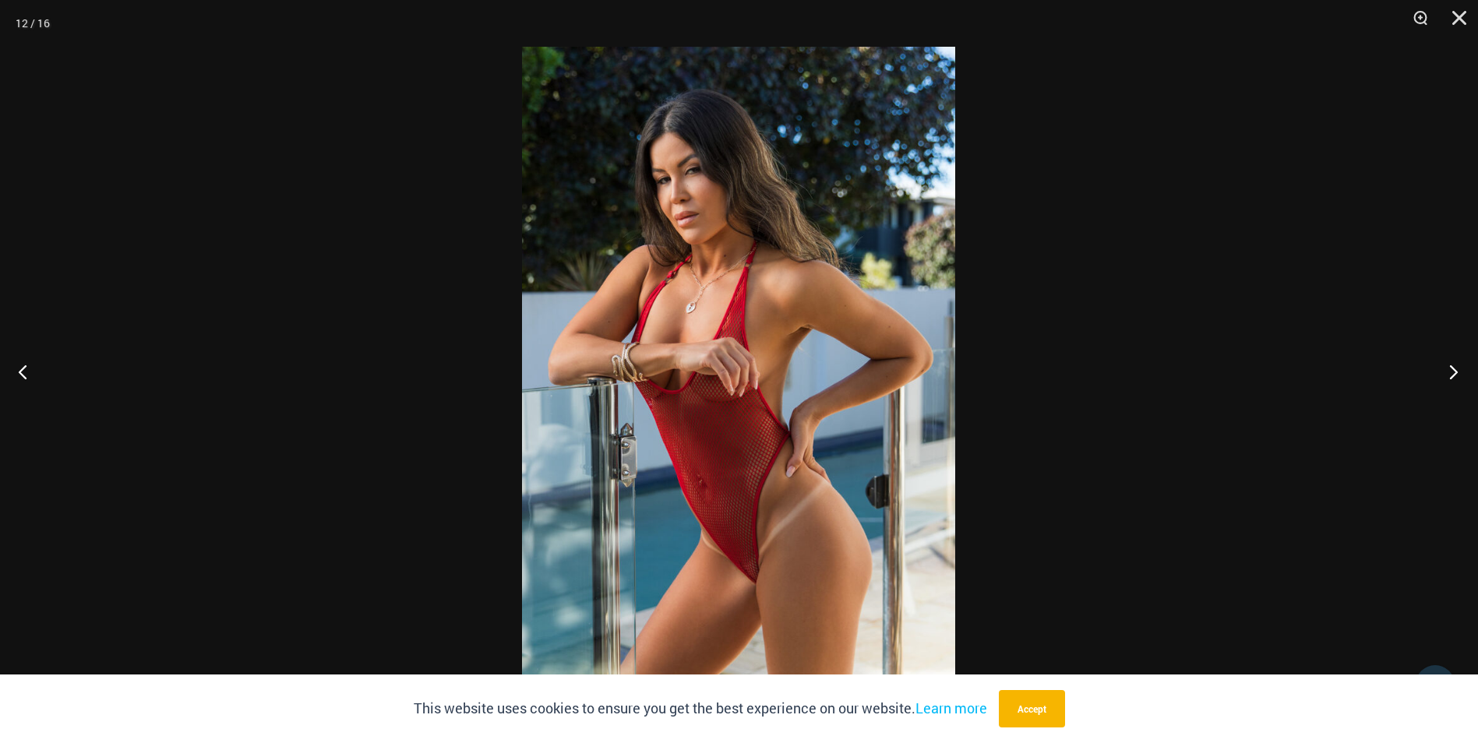
click at [1454, 371] on button "Next" at bounding box center [1448, 372] width 58 height 78
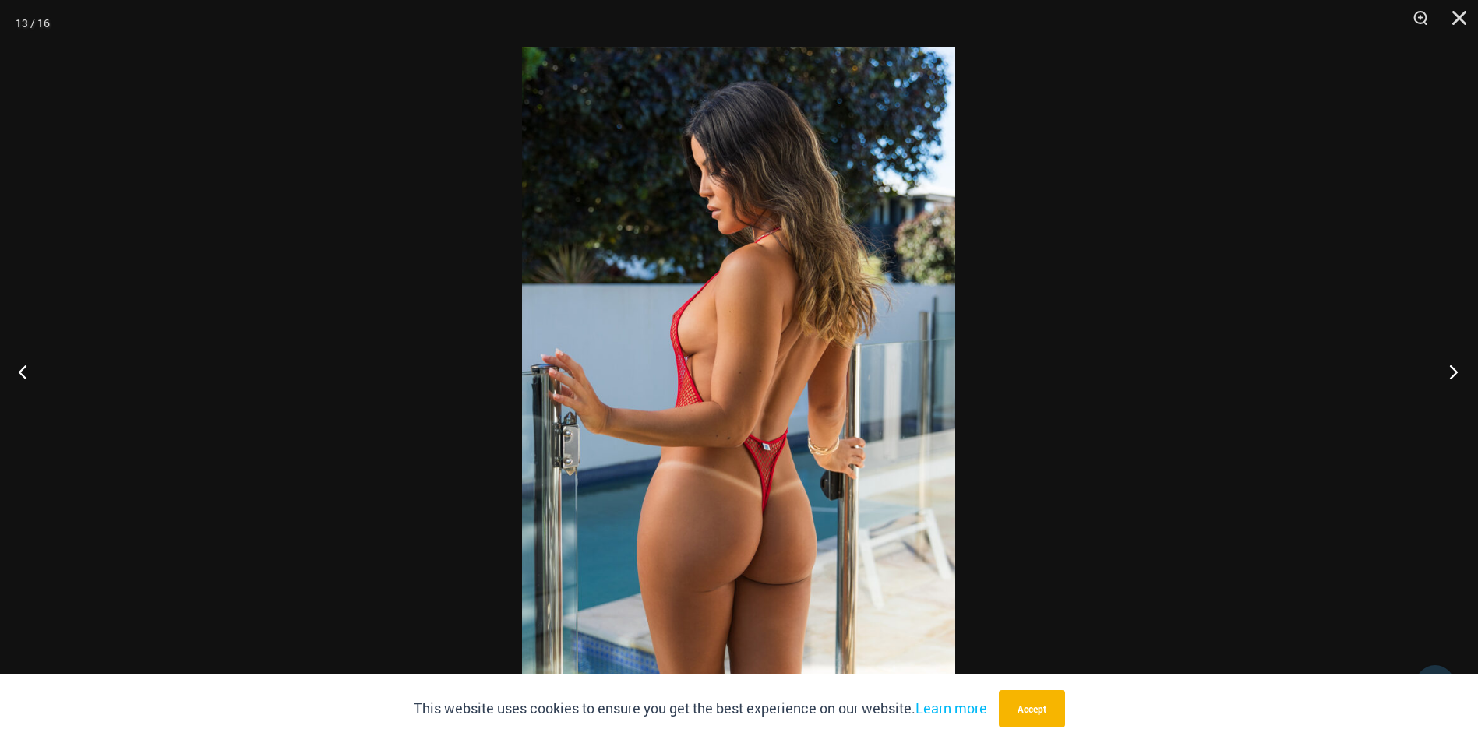
click at [1454, 371] on button "Next" at bounding box center [1448, 372] width 58 height 78
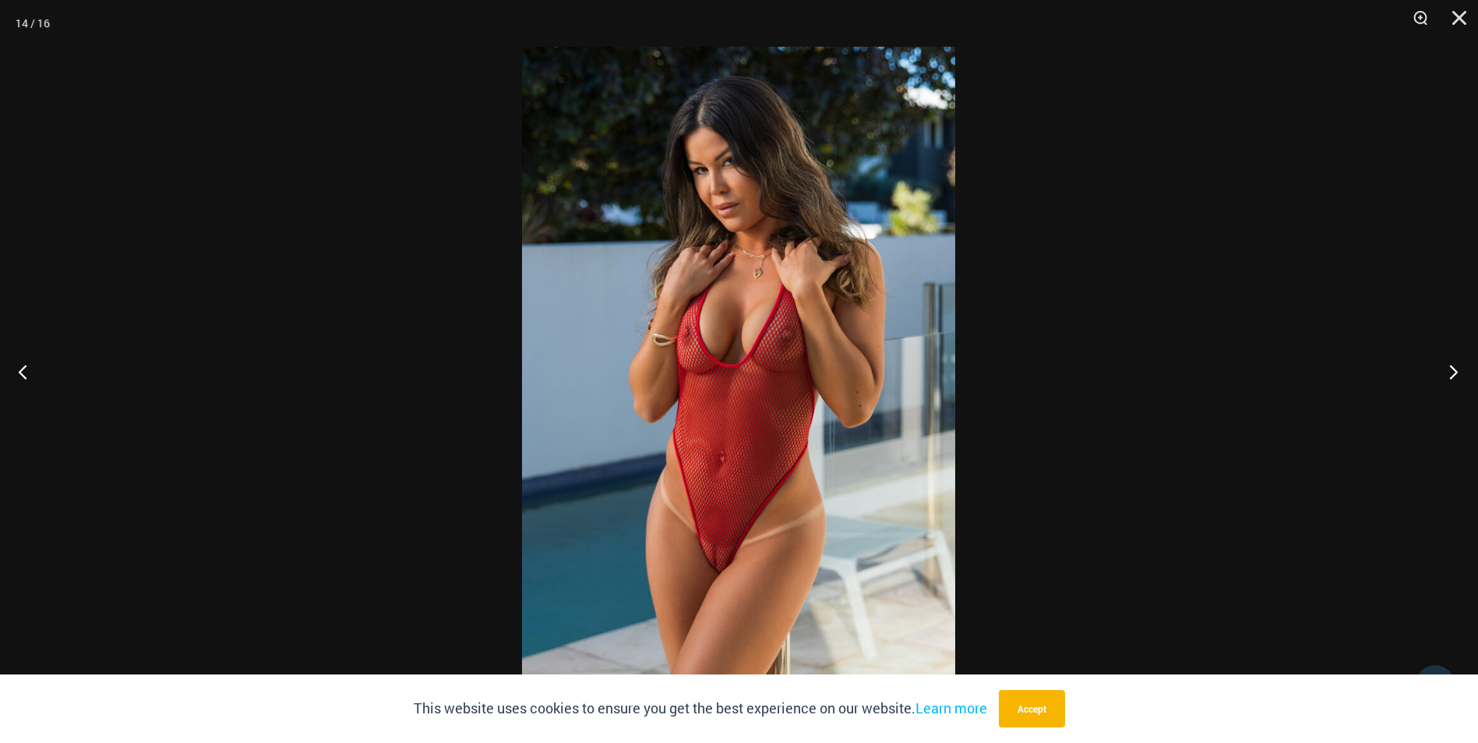
click at [1454, 371] on button "Next" at bounding box center [1448, 372] width 58 height 78
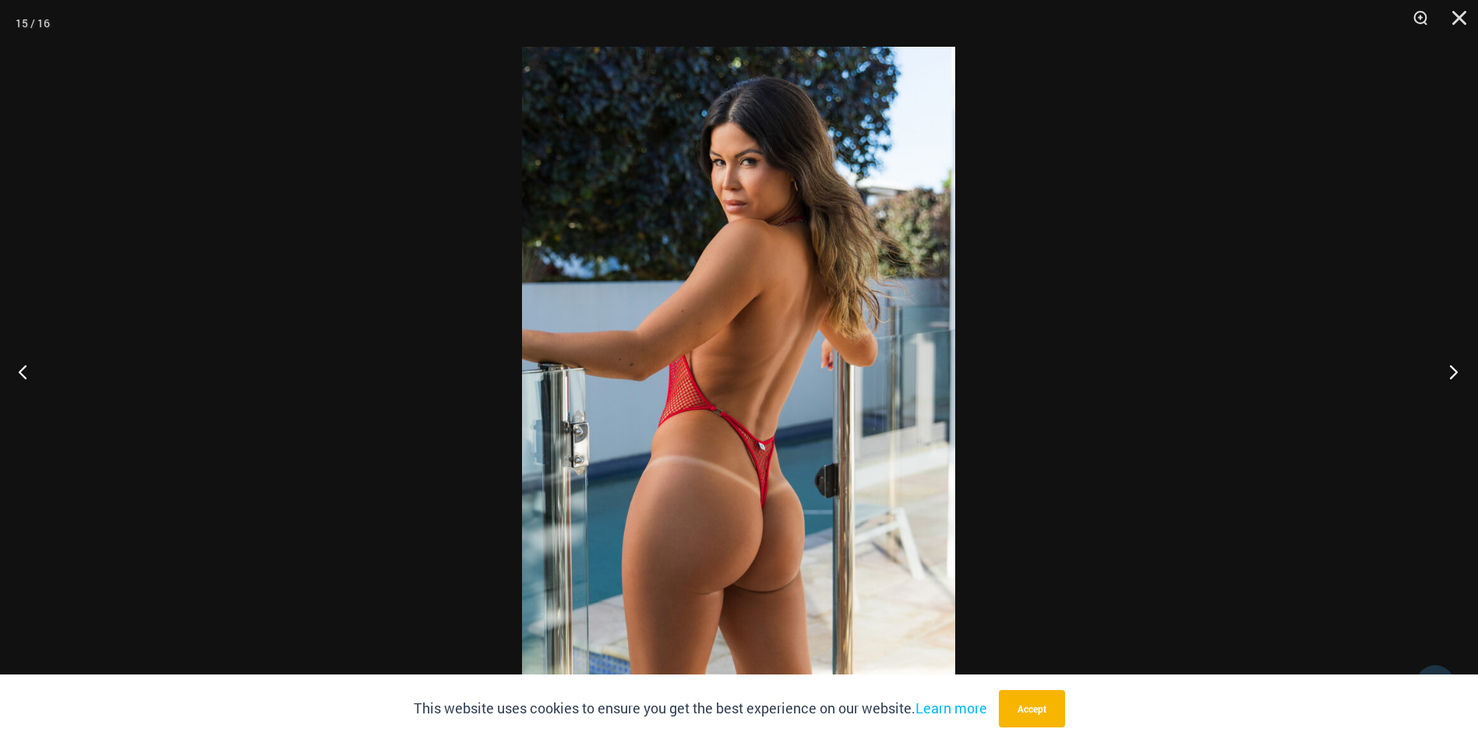
click at [1454, 371] on button "Next" at bounding box center [1448, 372] width 58 height 78
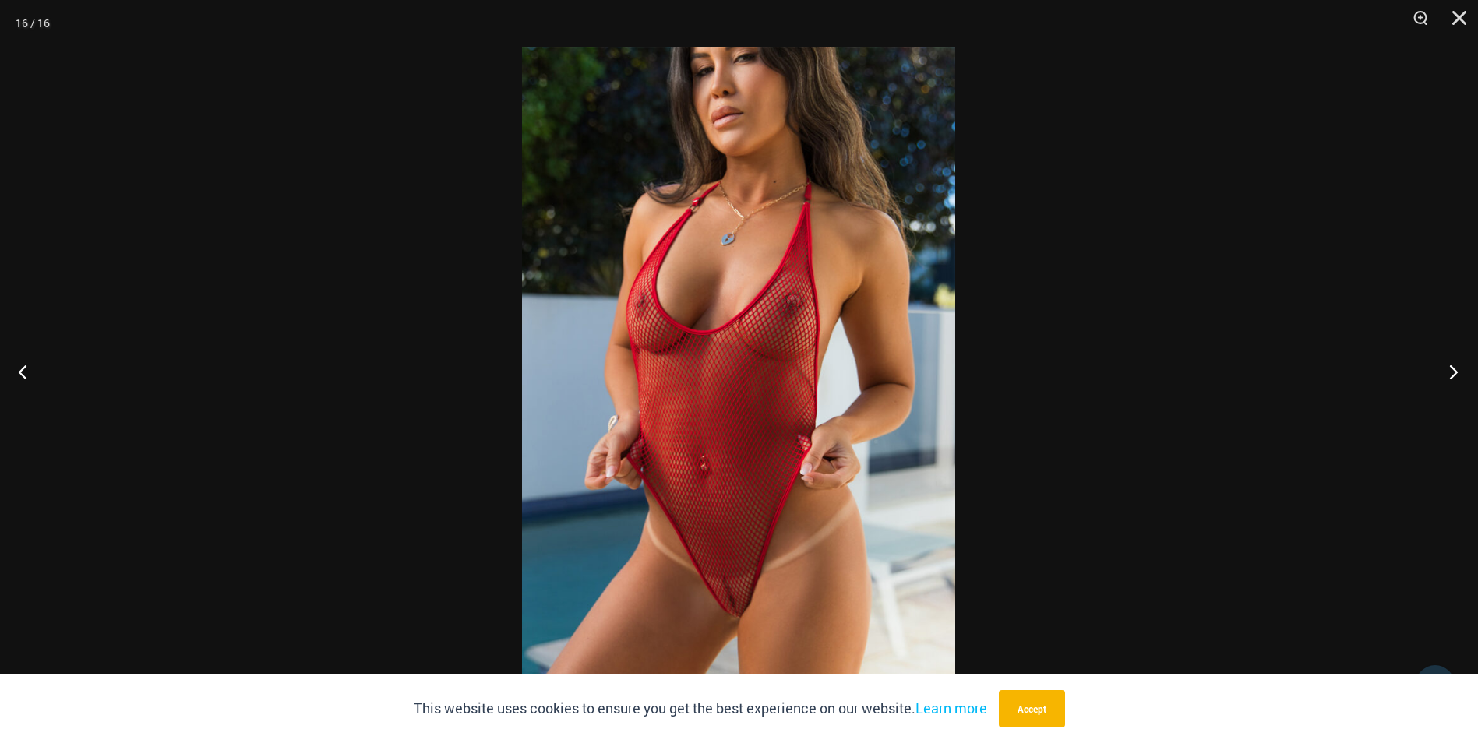
click at [1454, 371] on button "Next" at bounding box center [1448, 372] width 58 height 78
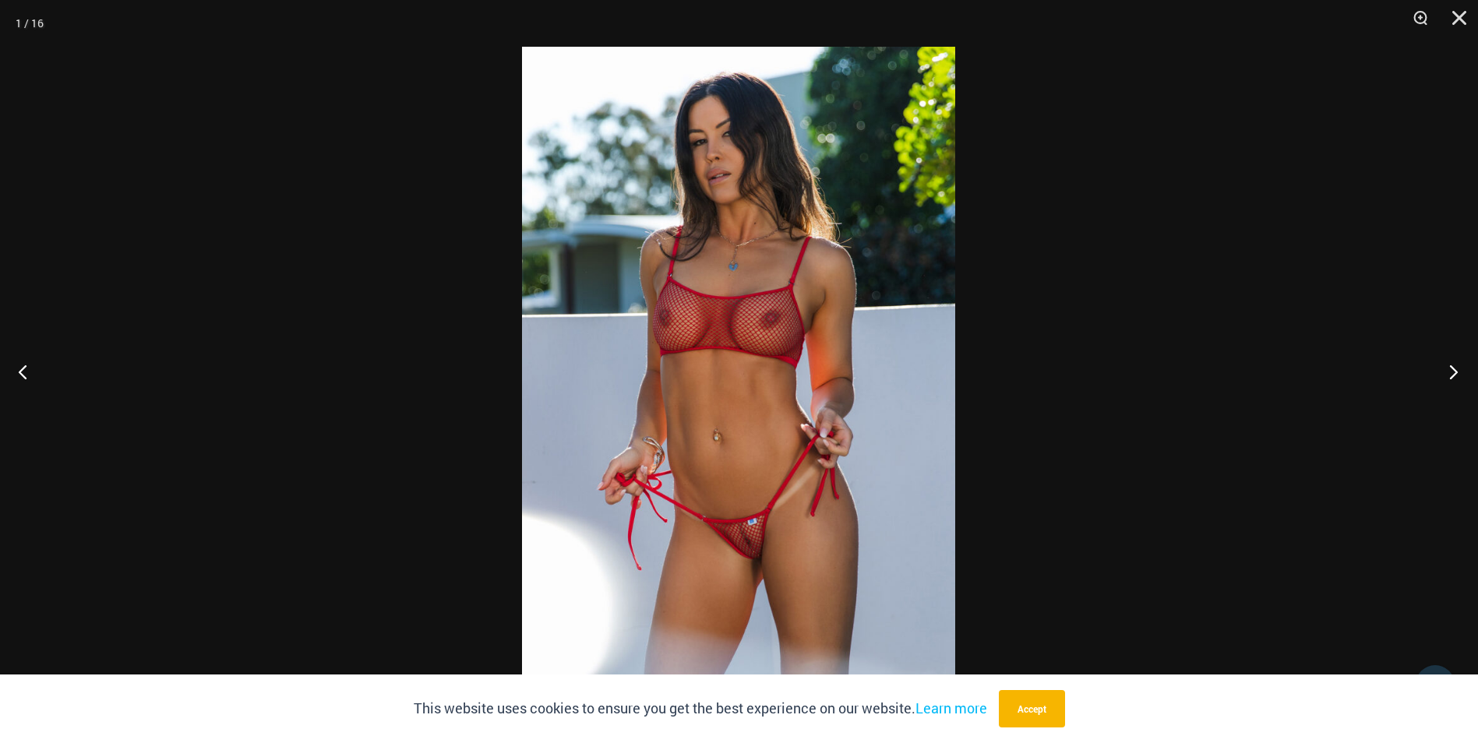
click at [1454, 371] on button "Next" at bounding box center [1448, 372] width 58 height 78
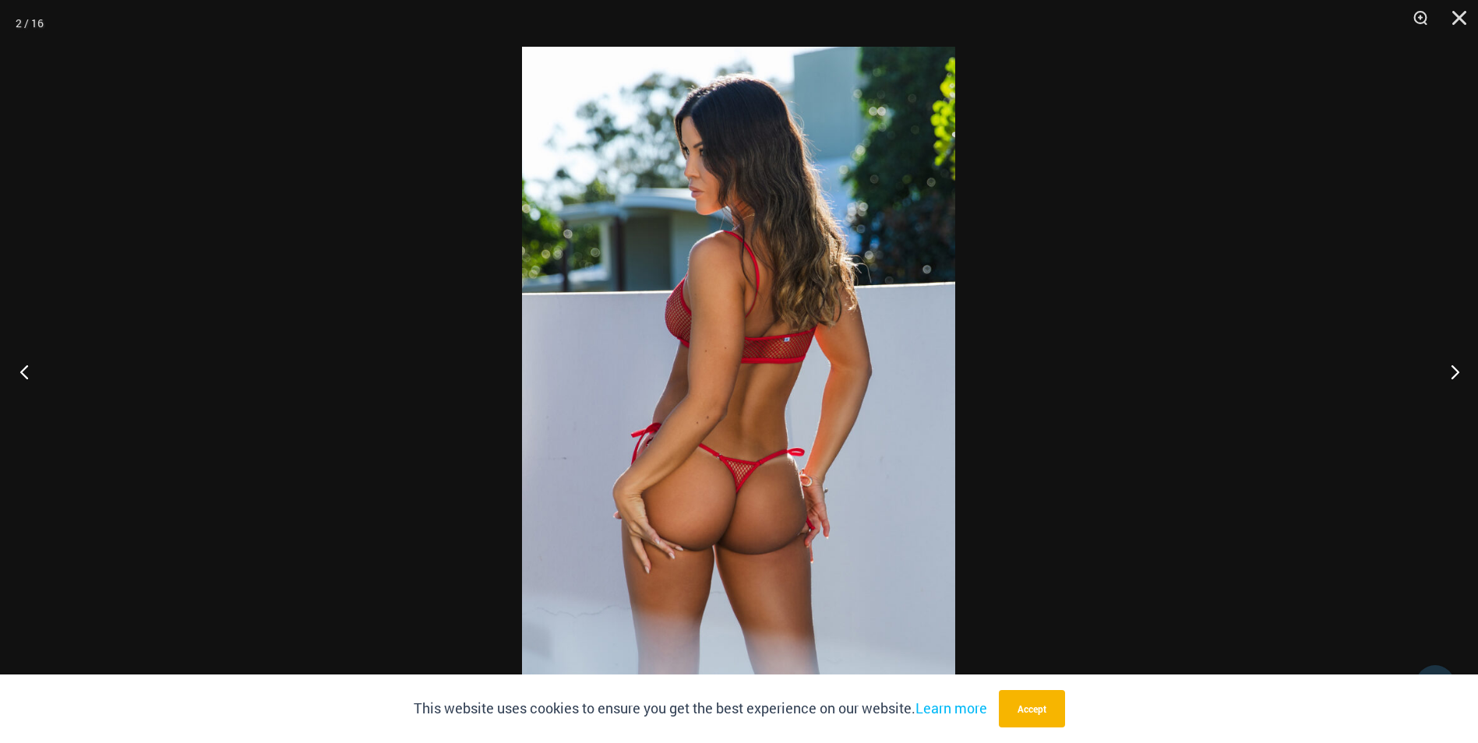
click at [37, 368] on button "Previous" at bounding box center [29, 372] width 58 height 78
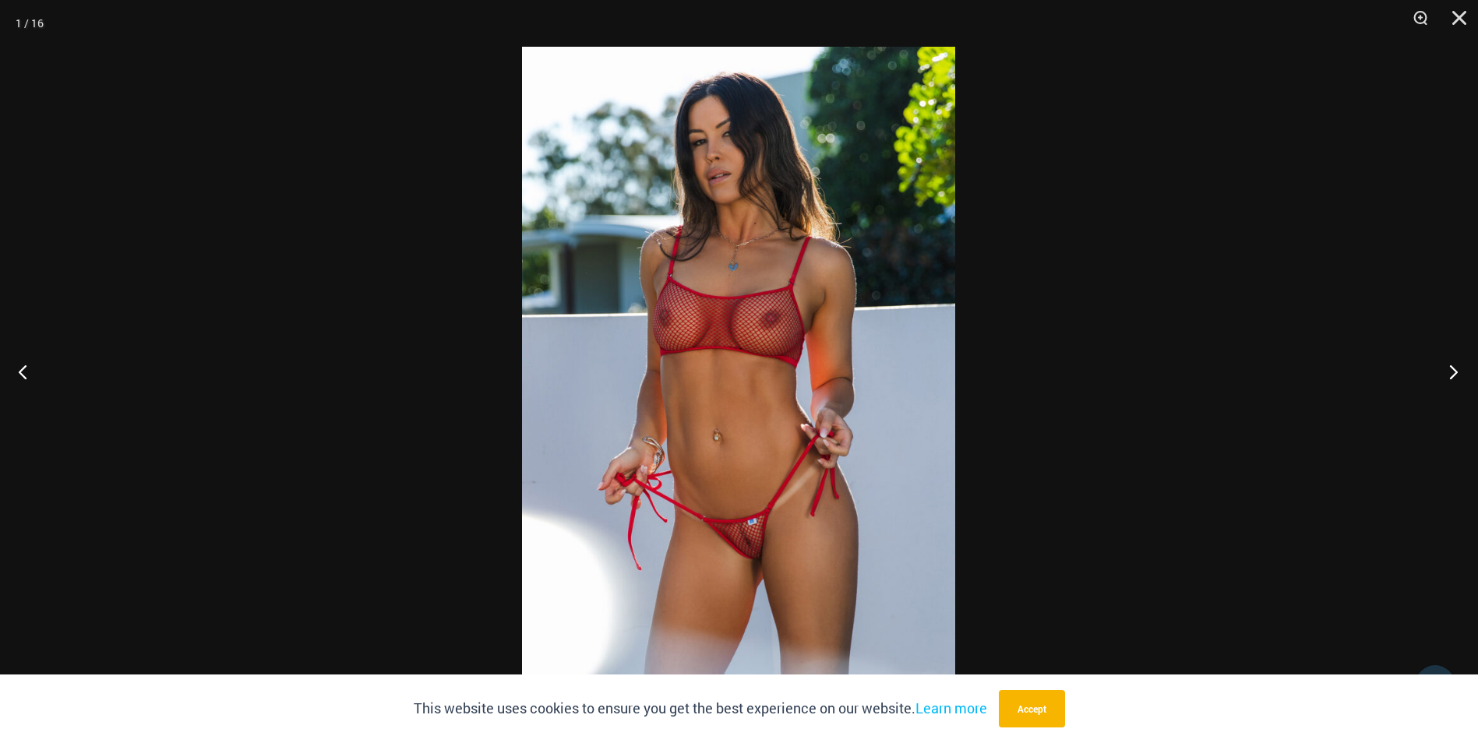
click at [1454, 371] on button "Next" at bounding box center [1448, 372] width 58 height 78
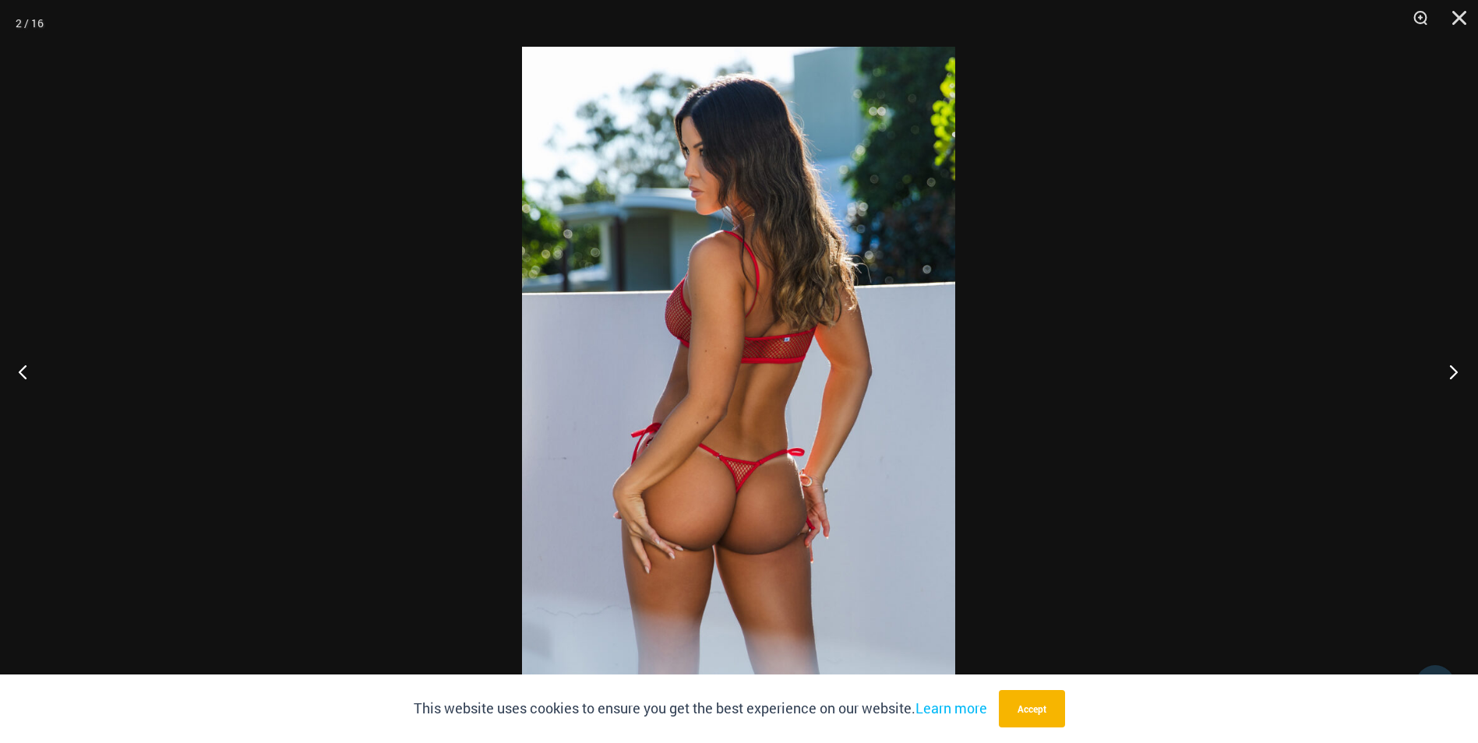
click at [1454, 371] on button "Next" at bounding box center [1448, 372] width 58 height 78
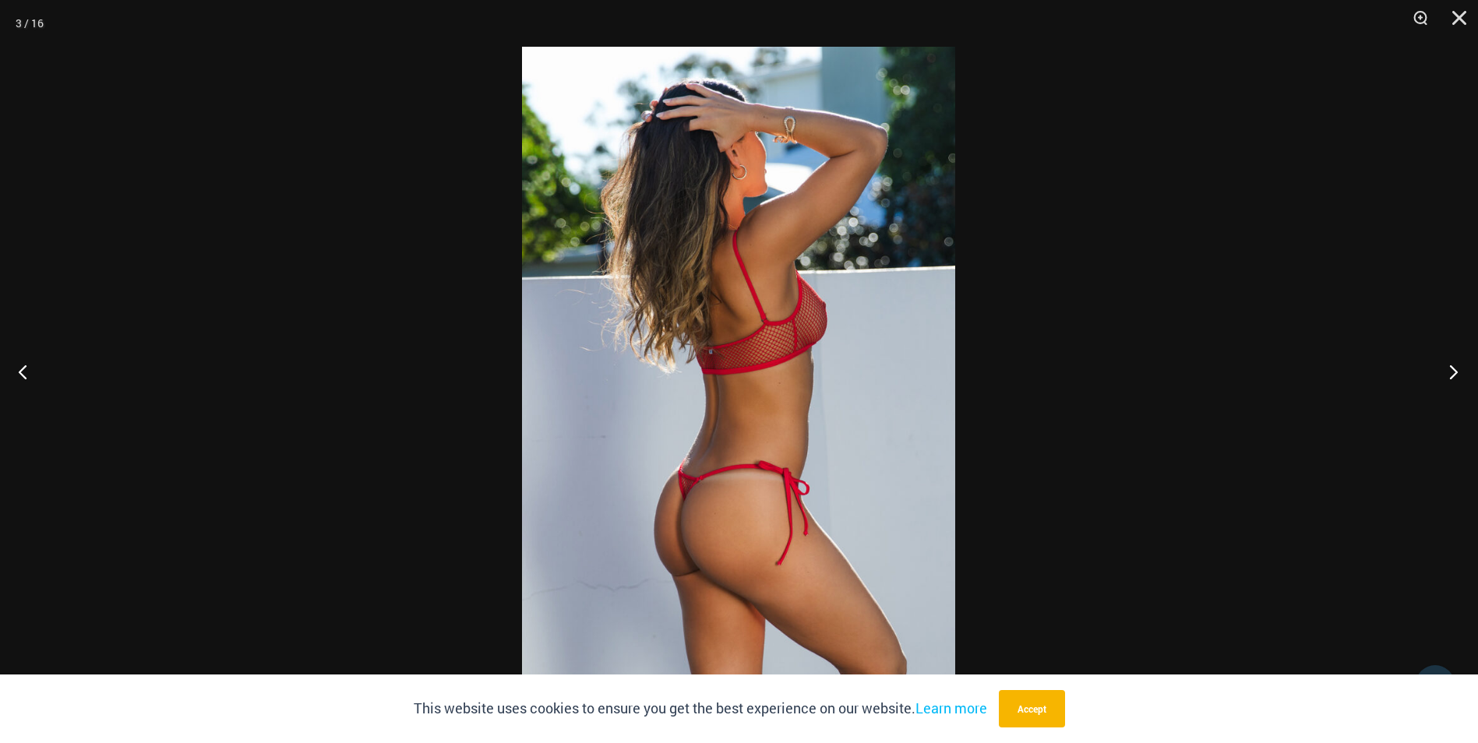
click at [1454, 371] on button "Next" at bounding box center [1448, 372] width 58 height 78
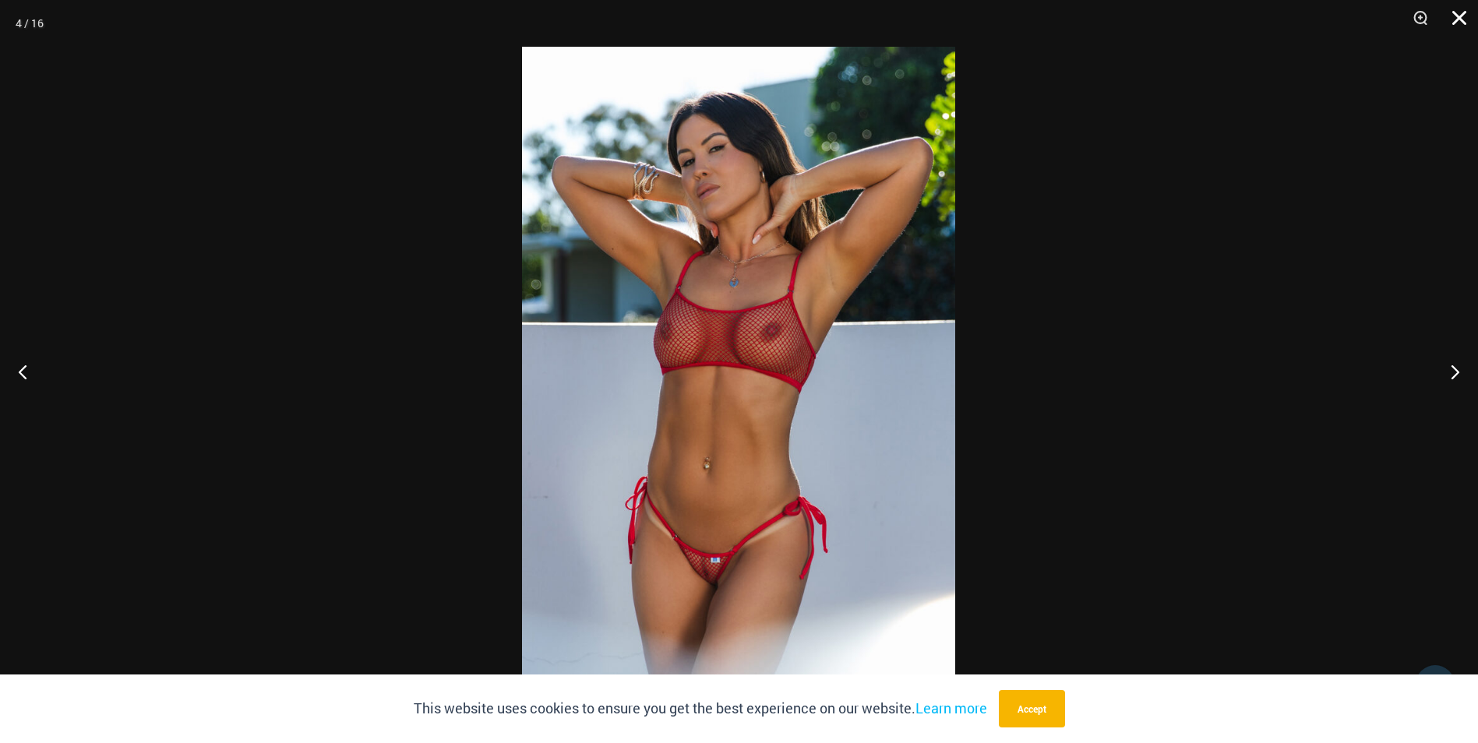
click at [1463, 16] on button "Close" at bounding box center [1453, 23] width 39 height 47
